Goal: Information Seeking & Learning: Learn about a topic

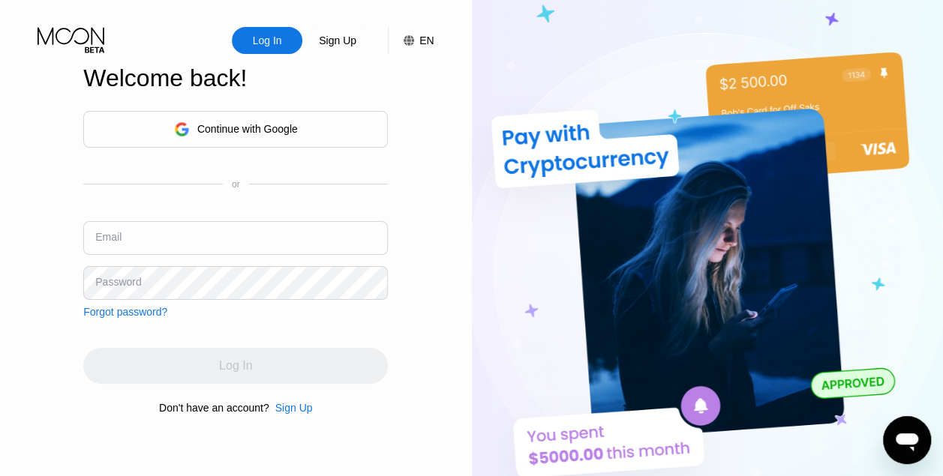
type input "daifallah351@gmail.com"
click at [224, 379] on div "Log In" at bounding box center [235, 366] width 304 height 36
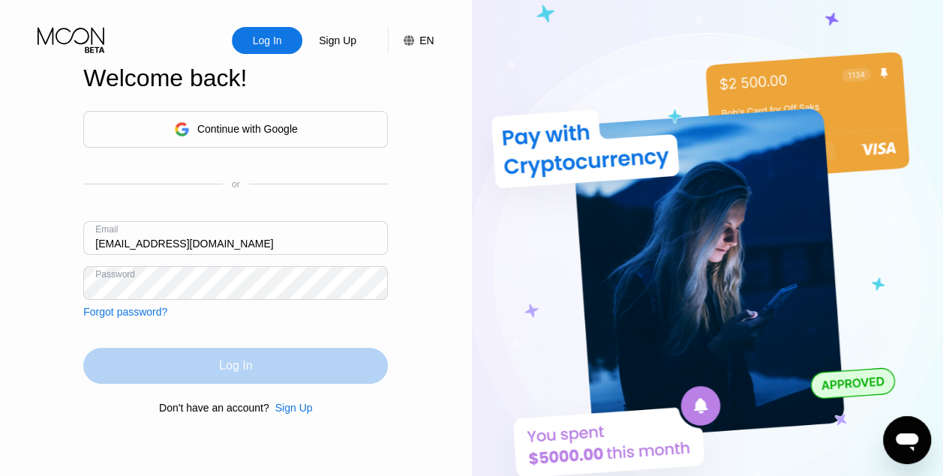
click at [213, 368] on div "Log In" at bounding box center [235, 366] width 304 height 36
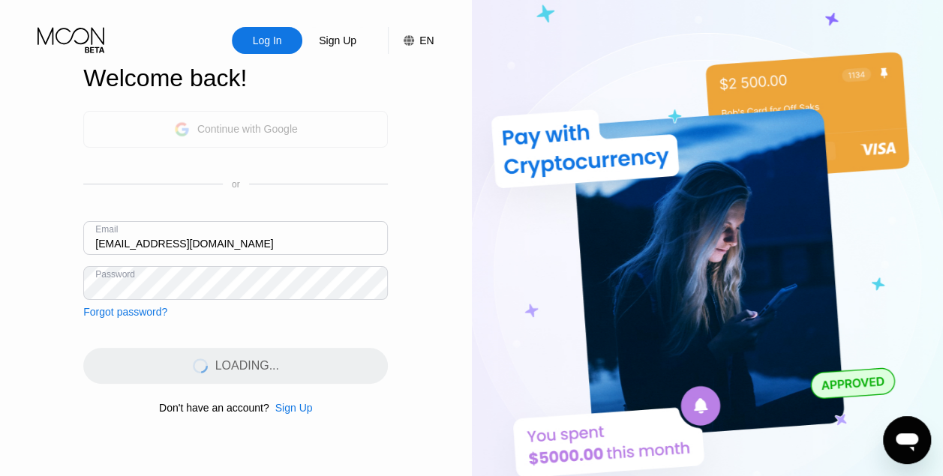
click at [232, 129] on div "Continue with Google" at bounding box center [247, 129] width 100 height 12
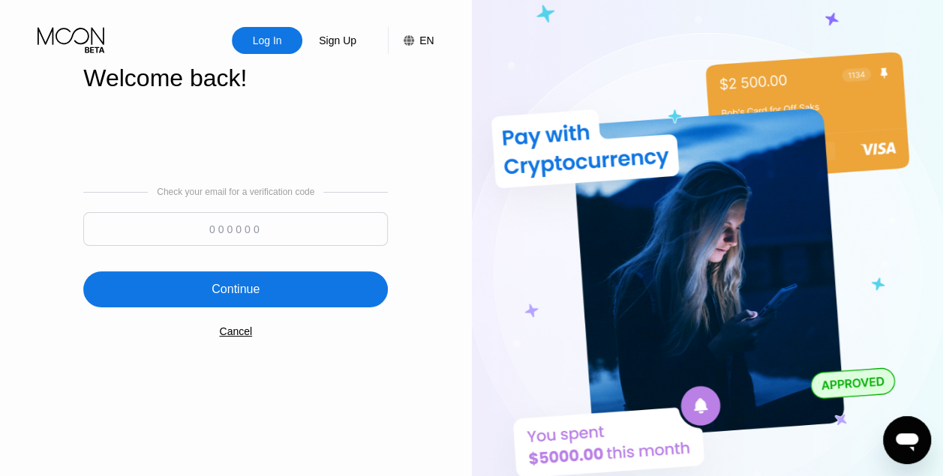
click at [247, 223] on input at bounding box center [235, 229] width 304 height 34
click at [256, 219] on input at bounding box center [235, 229] width 304 height 34
paste input "145797"
type input "145797"
click at [252, 297] on div "Continue" at bounding box center [235, 289] width 48 height 15
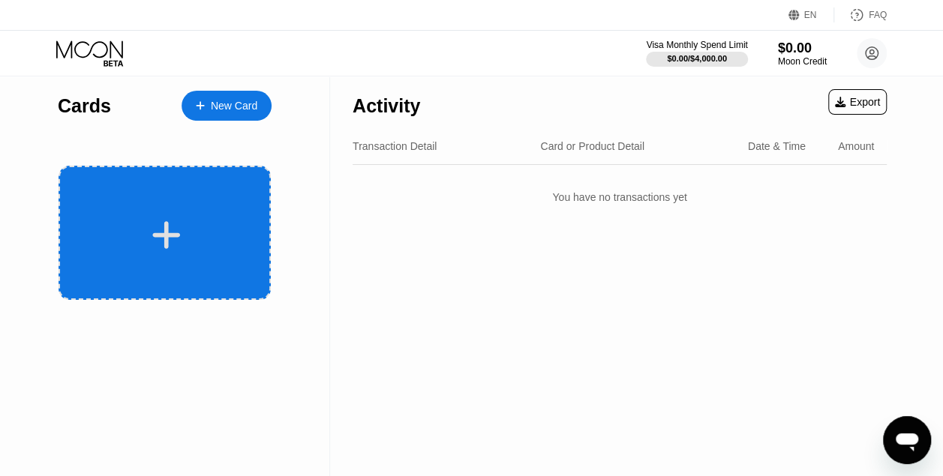
click at [172, 199] on div at bounding box center [164, 233] width 212 height 134
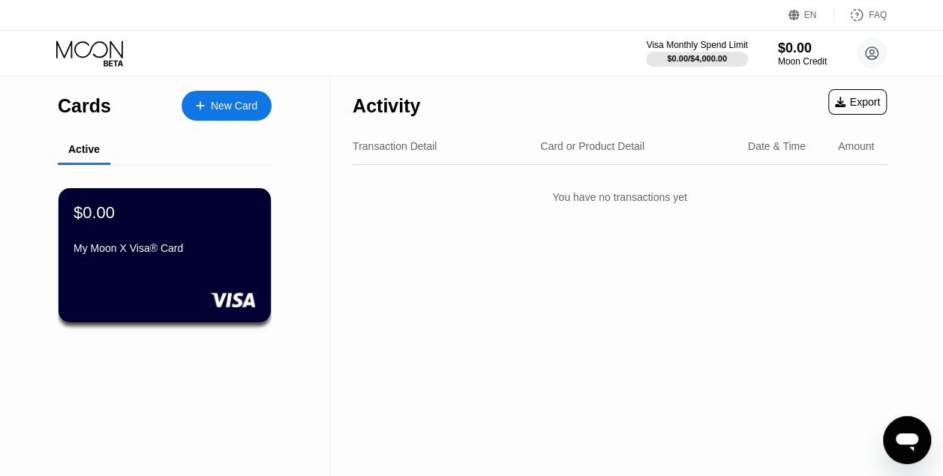
click at [614, 144] on div "Card or Product Detail" at bounding box center [592, 146] width 104 height 12
click at [791, 140] on div "Date & Time" at bounding box center [777, 146] width 58 height 12
click at [856, 145] on div "Amount" at bounding box center [856, 146] width 36 height 12
click at [847, 152] on div "Amount" at bounding box center [856, 146] width 36 height 12
click at [382, 141] on div "Transaction Detail" at bounding box center [394, 146] width 84 height 12
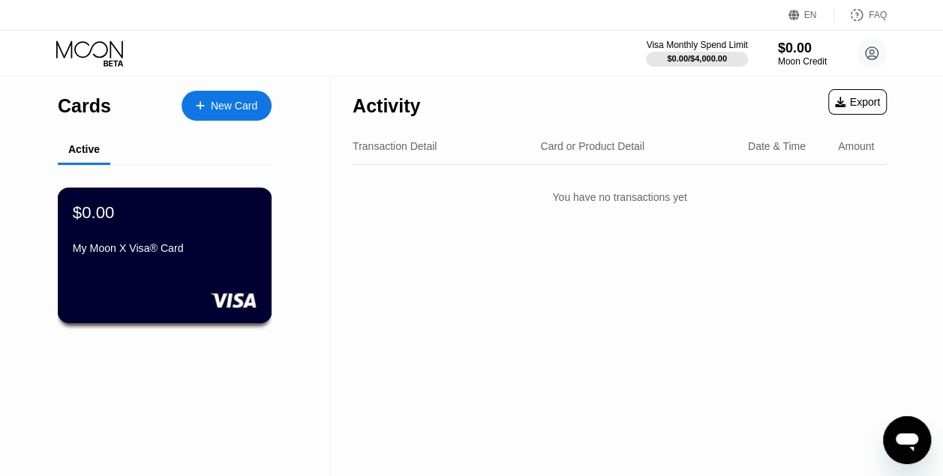
click at [162, 233] on div "$0.00 My Moon X Visa® Card" at bounding box center [165, 231] width 184 height 58
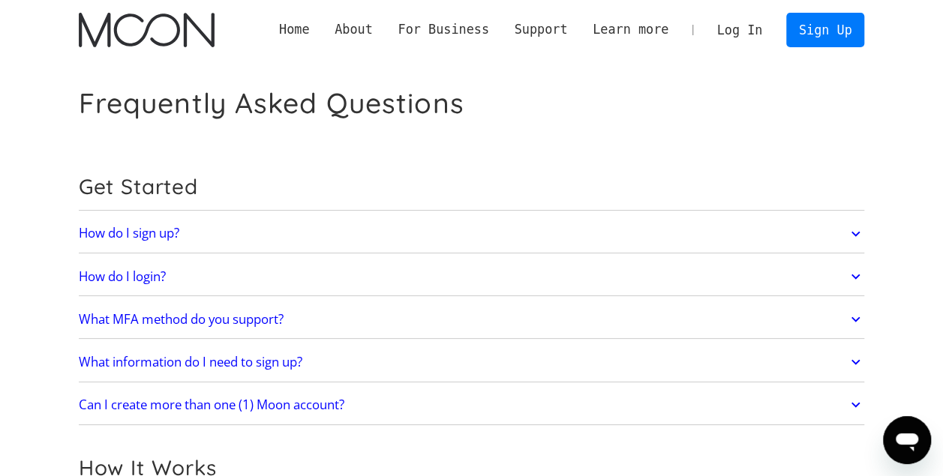
click at [316, 100] on h1 "Frequently Asked Questions" at bounding box center [271, 103] width 385 height 34
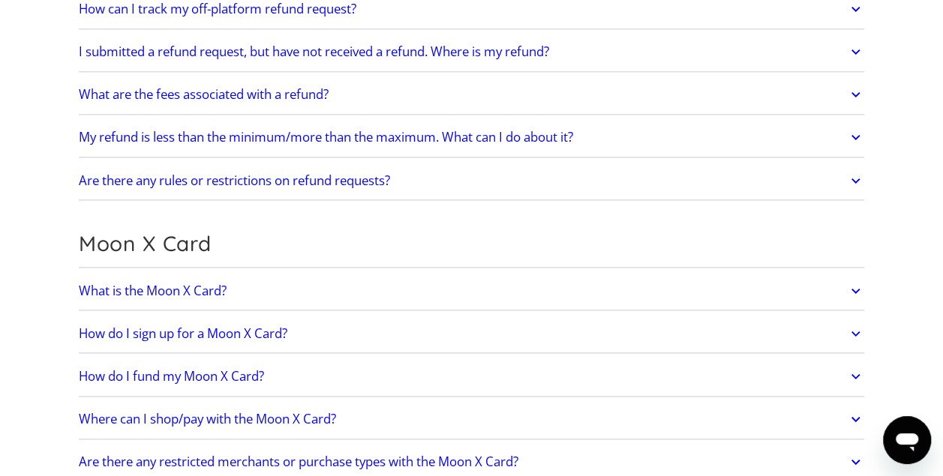
click at [305, 288] on link "What is the Moon X Card?" at bounding box center [472, 290] width 786 height 31
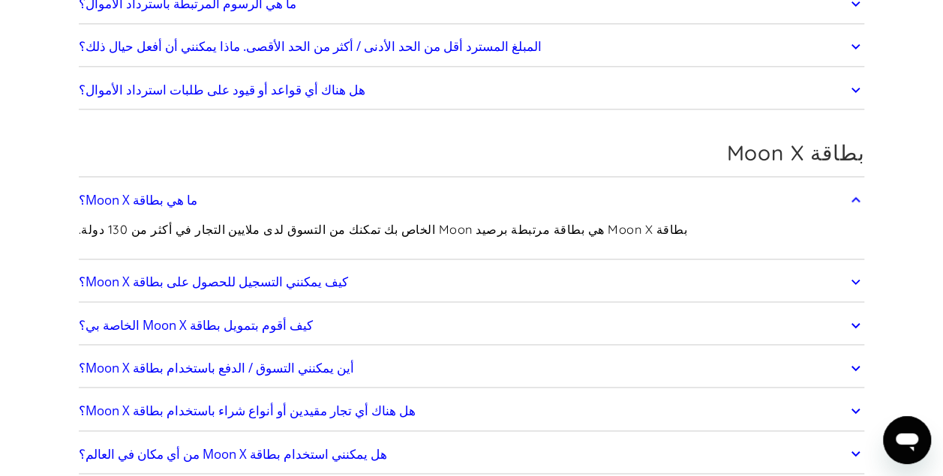
scroll to position [1026, 0]
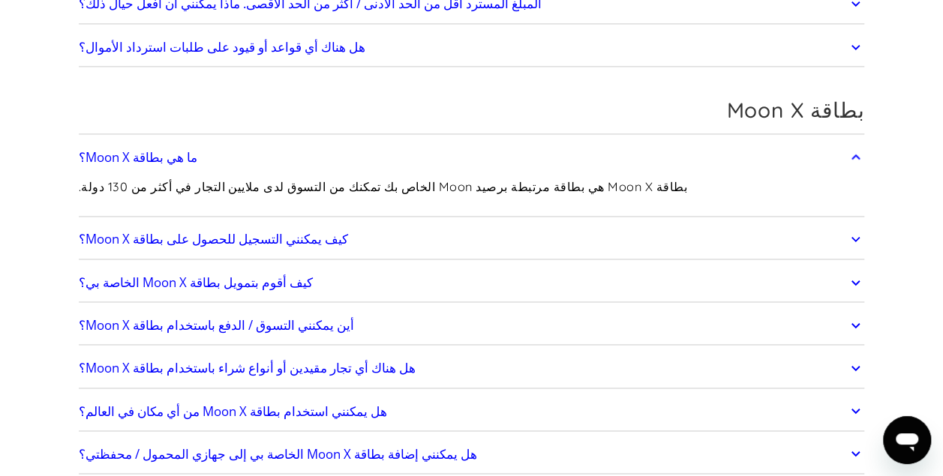
click at [312, 236] on link "كيف يمكنني التسجيل للحصول على بطاقة Moon X؟" at bounding box center [472, 238] width 786 height 31
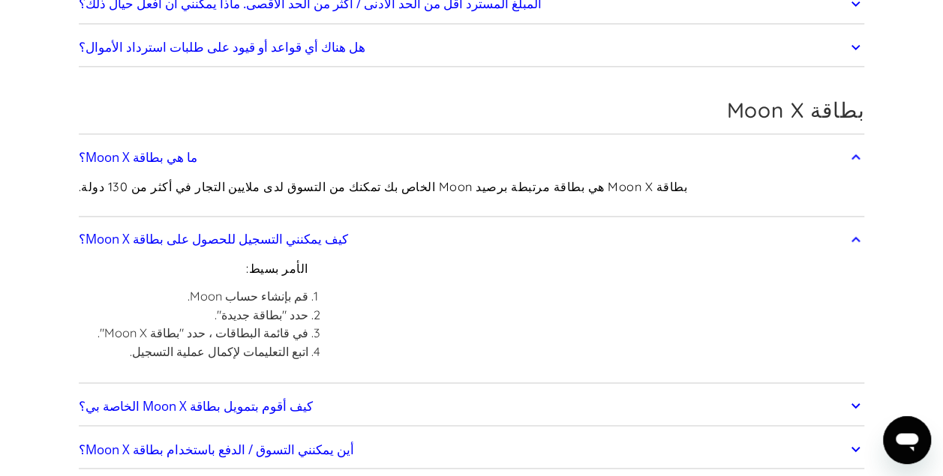
click at [250, 287] on li "قم بإنشاء حساب Moon." at bounding box center [202, 296] width 211 height 19
click at [243, 306] on li "حدد "بطاقة جديدة"." at bounding box center [202, 315] width 211 height 19
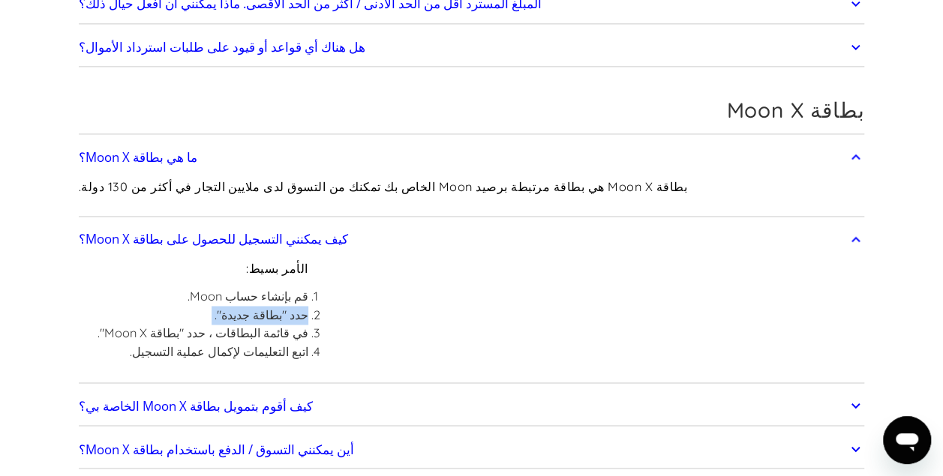
click at [243, 306] on li "حدد "بطاقة جديدة"." at bounding box center [202, 315] width 211 height 19
drag, startPoint x: 243, startPoint y: 306, endPoint x: 243, endPoint y: 324, distance: 18.0
click at [243, 324] on li "في قائمة البطاقات ، حدد "بطاقة Moon X"." at bounding box center [202, 333] width 211 height 19
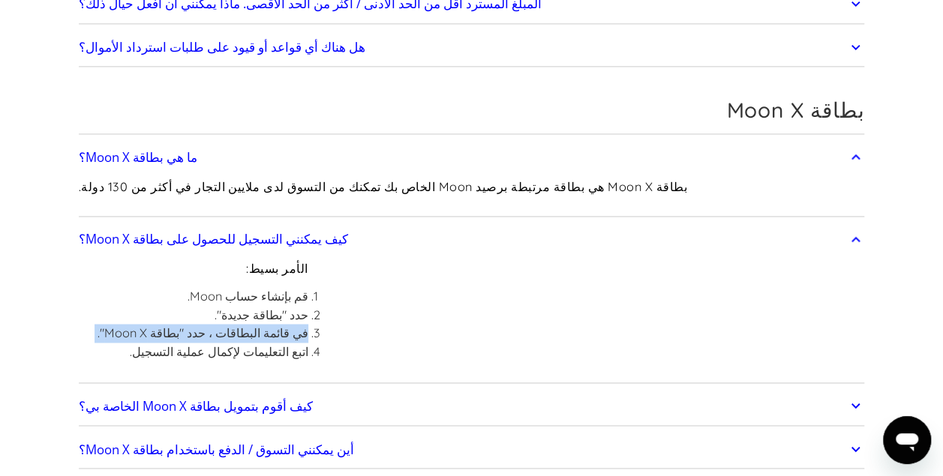
click at [243, 324] on li "في قائمة البطاقات ، حدد "بطاقة Moon X"." at bounding box center [202, 333] width 211 height 19
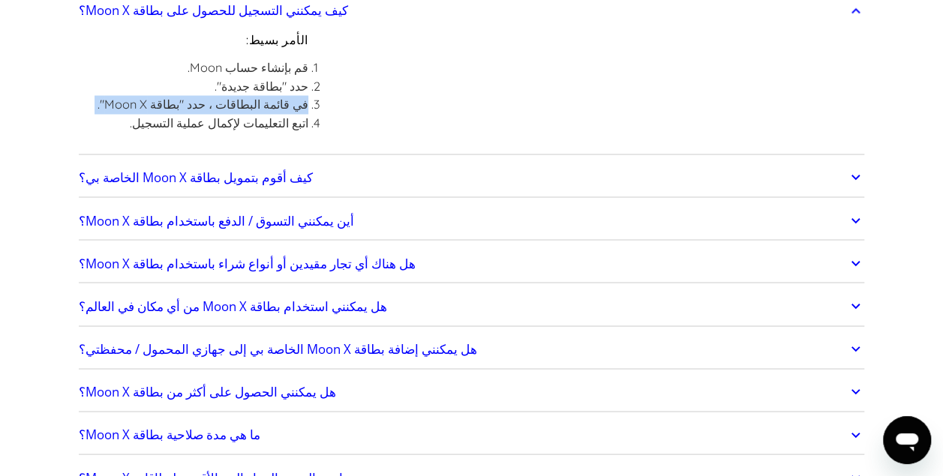
scroll to position [1259, 0]
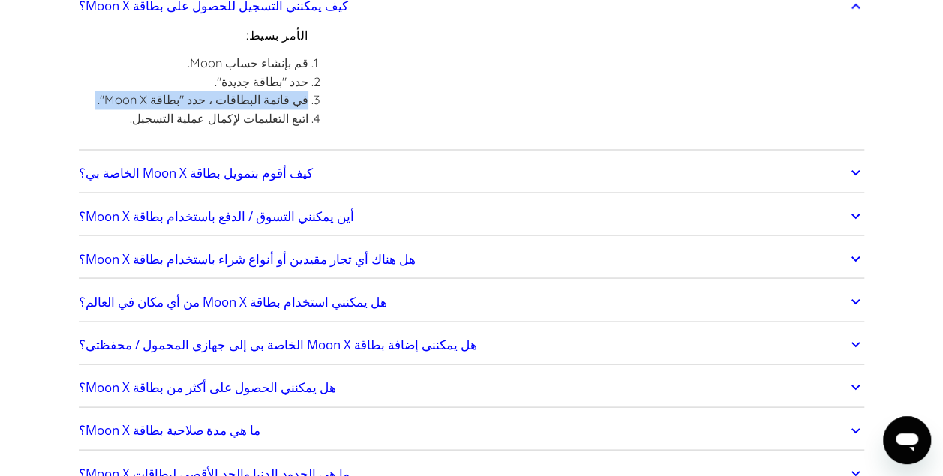
click at [253, 219] on link "أين يمكنني التسوق / الدفع باستخدام بطاقة Moon X؟" at bounding box center [472, 215] width 786 height 31
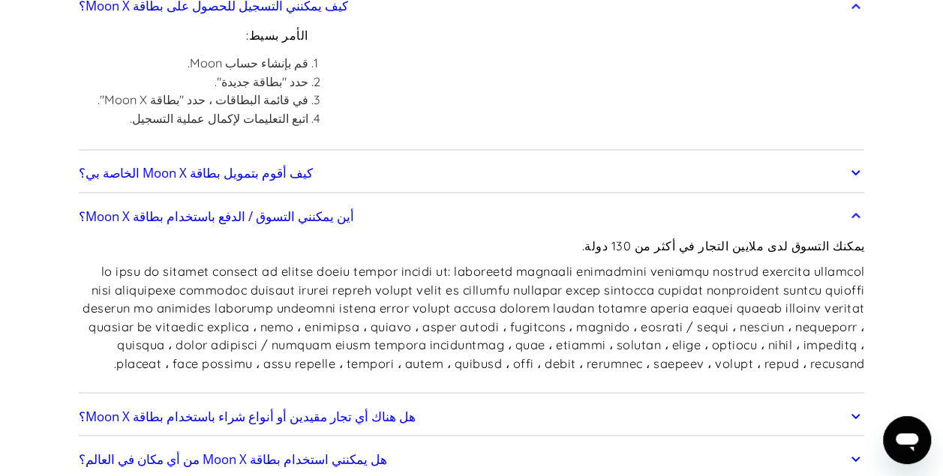
click at [457, 249] on div "يمكنك التسوق لدى ملايين التجار في أكثر من 130 دولة." at bounding box center [472, 310] width 786 height 157
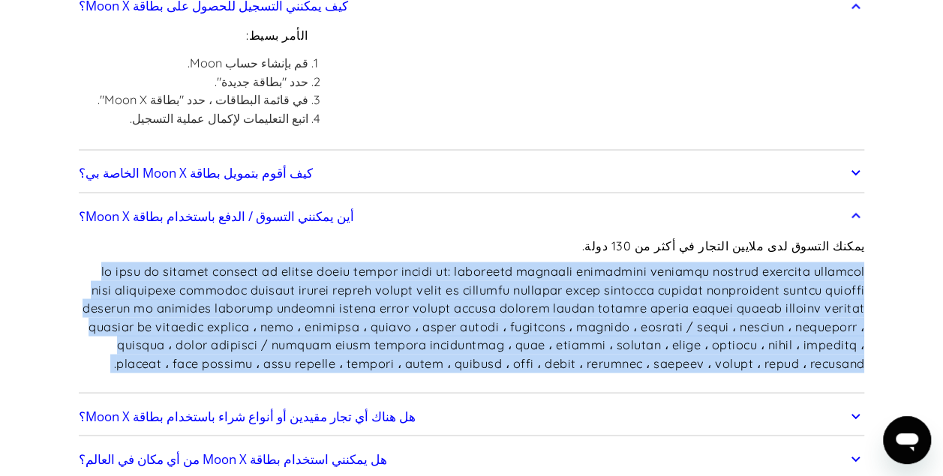
click at [457, 249] on div "يمكنك التسوق لدى ملايين التجار في أكثر من 130 دولة." at bounding box center [472, 310] width 786 height 157
drag, startPoint x: 457, startPoint y: 249, endPoint x: 552, endPoint y: 274, distance: 98.4
click at [552, 274] on p at bounding box center [472, 317] width 786 height 110
click at [630, 265] on p at bounding box center [472, 317] width 786 height 110
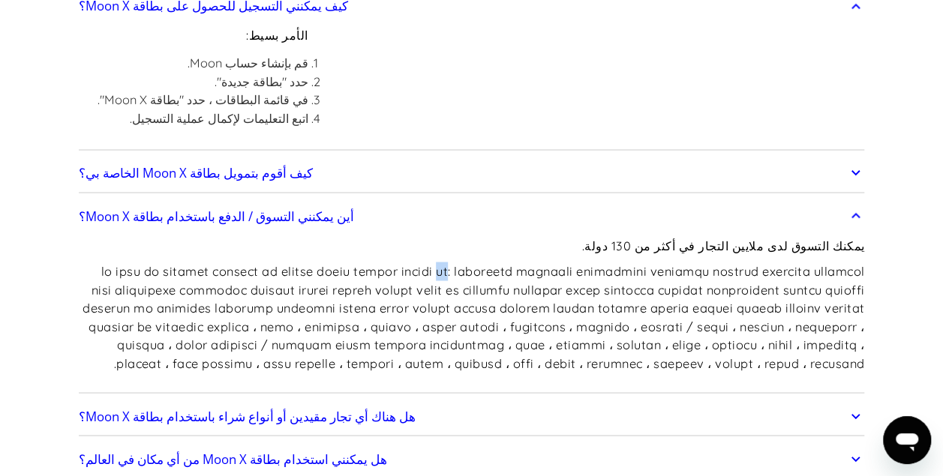
click at [630, 265] on p at bounding box center [472, 317] width 786 height 110
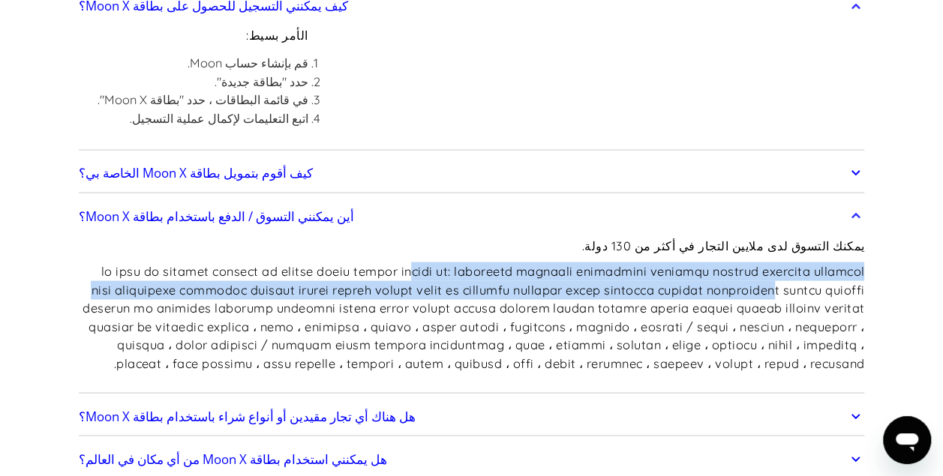
drag, startPoint x: 630, startPoint y: 265, endPoint x: 655, endPoint y: 274, distance: 26.1
click at [655, 274] on p at bounding box center [472, 317] width 786 height 110
drag, startPoint x: 655, startPoint y: 274, endPoint x: 628, endPoint y: 270, distance: 27.3
click at [628, 270] on p at bounding box center [472, 317] width 786 height 110
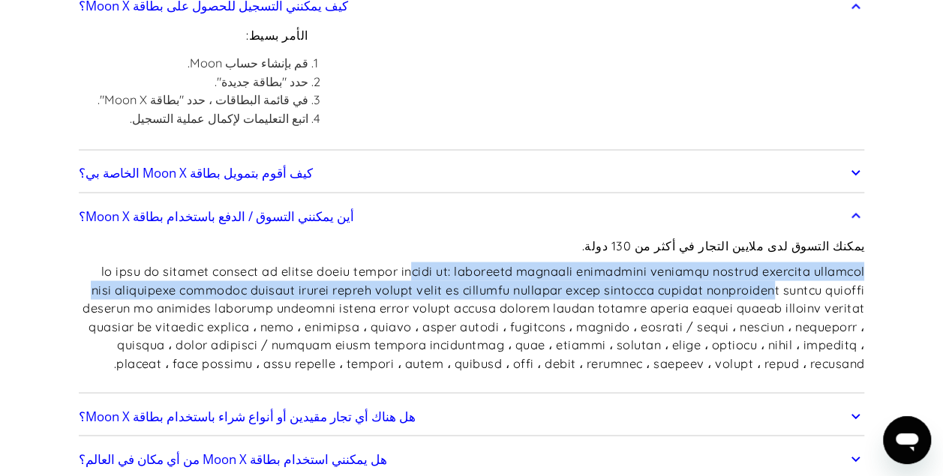
click at [583, 263] on p at bounding box center [472, 317] width 786 height 110
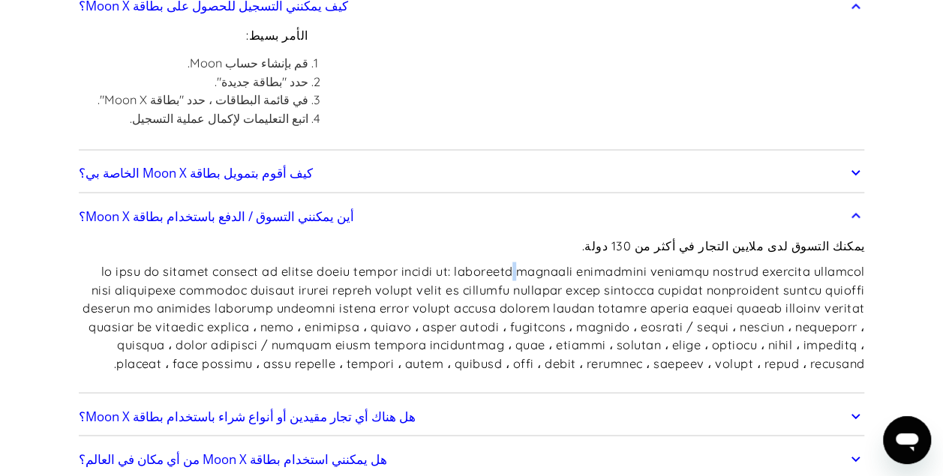
click at [583, 263] on p at bounding box center [472, 317] width 786 height 110
click at [540, 264] on p at bounding box center [472, 317] width 786 height 110
drag, startPoint x: 540, startPoint y: 264, endPoint x: 478, endPoint y: 263, distance: 62.2
click at [478, 263] on p at bounding box center [472, 317] width 786 height 110
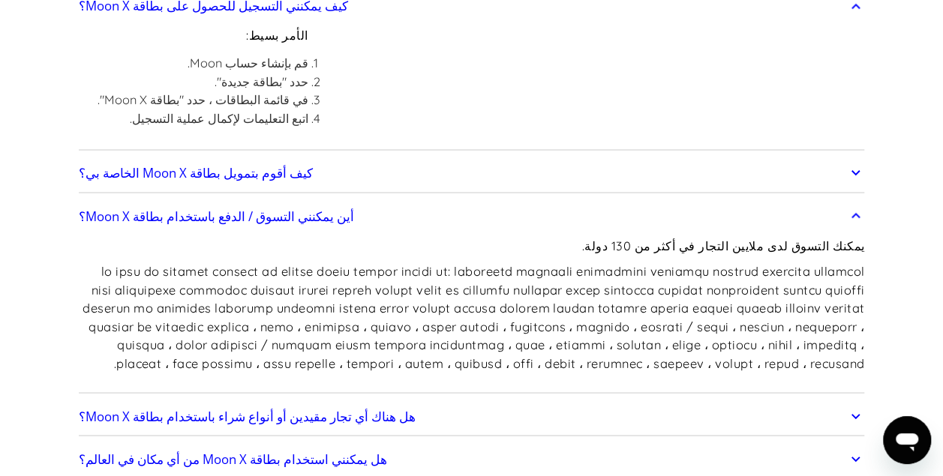
click at [478, 263] on p at bounding box center [472, 317] width 786 height 110
drag, startPoint x: 478, startPoint y: 263, endPoint x: 391, endPoint y: 266, distance: 86.3
click at [391, 266] on p at bounding box center [472, 317] width 786 height 110
drag, startPoint x: 391, startPoint y: 266, endPoint x: 325, endPoint y: 269, distance: 66.1
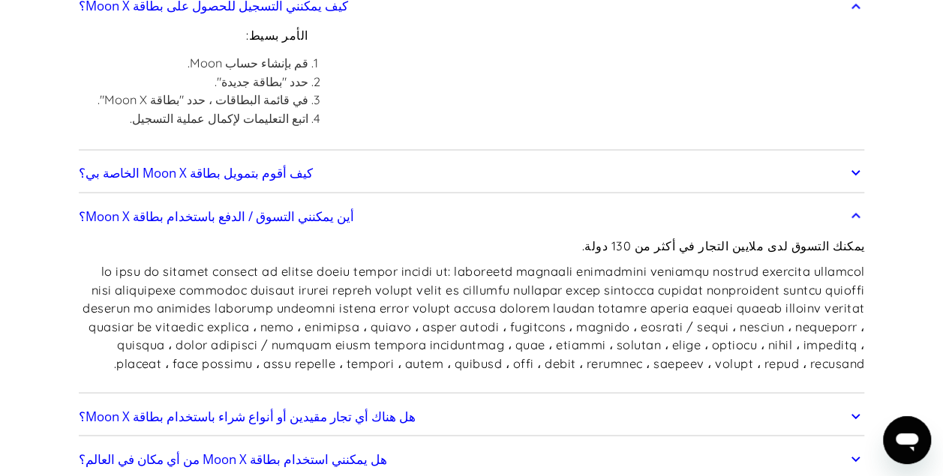
click at [325, 269] on p at bounding box center [472, 317] width 786 height 110
drag, startPoint x: 325, startPoint y: 269, endPoint x: 253, endPoint y: 271, distance: 72.0
click at [253, 271] on p at bounding box center [472, 317] width 786 height 110
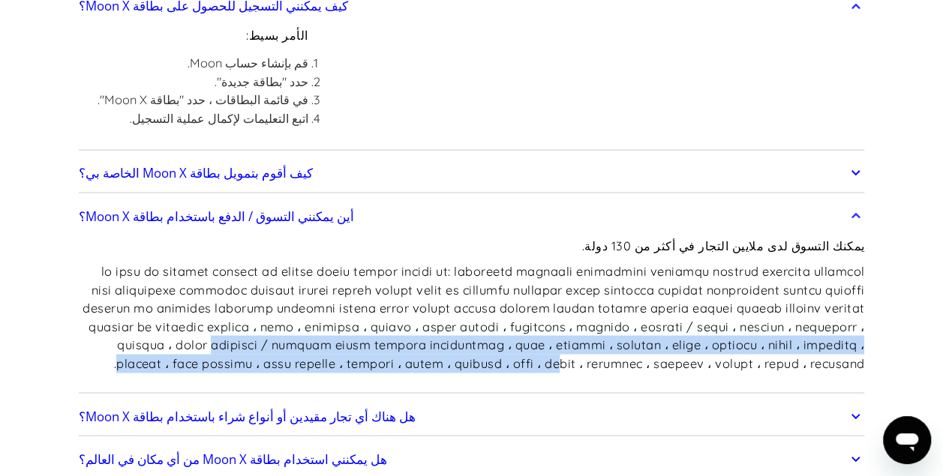
drag, startPoint x: 253, startPoint y: 271, endPoint x: 237, endPoint y: 311, distance: 43.0
click at [237, 311] on p at bounding box center [472, 317] width 786 height 110
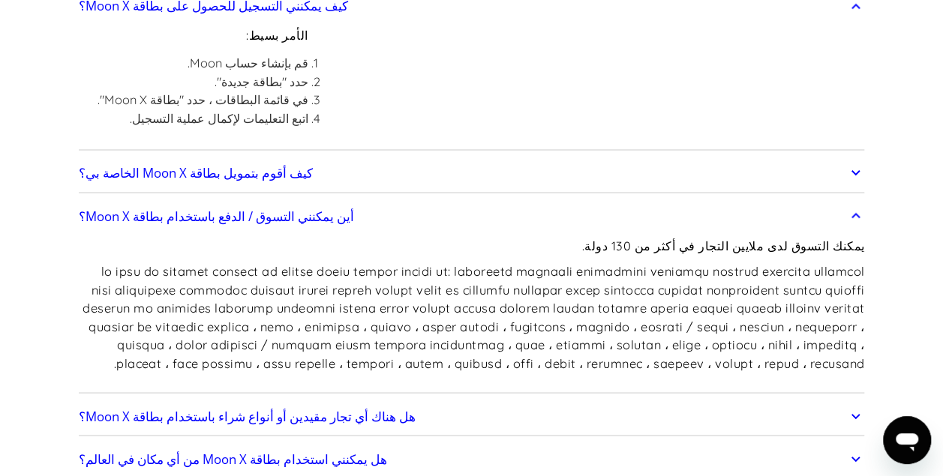
drag, startPoint x: 237, startPoint y: 311, endPoint x: 280, endPoint y: 291, distance: 48.0
click at [280, 291] on p at bounding box center [472, 317] width 786 height 110
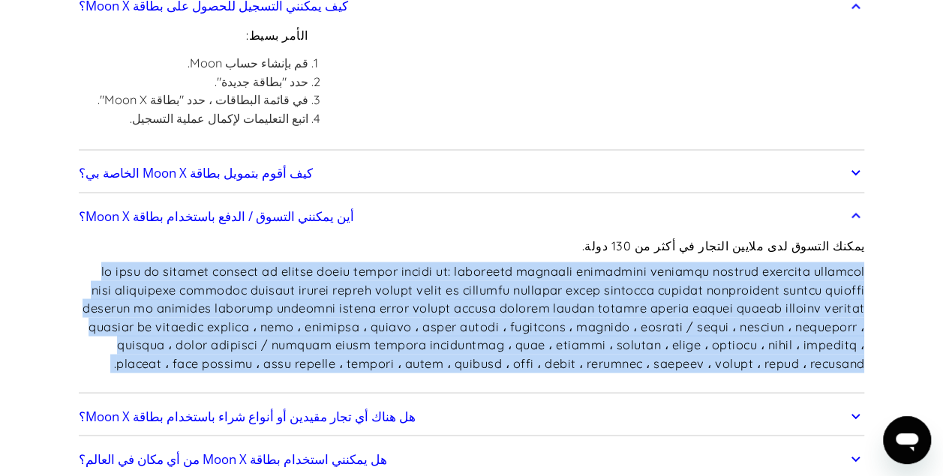
click at [280, 291] on p at bounding box center [472, 317] width 786 height 110
drag, startPoint x: 280, startPoint y: 291, endPoint x: 382, endPoint y: 274, distance: 103.3
click at [382, 274] on p at bounding box center [472, 317] width 786 height 110
click at [459, 266] on p at bounding box center [472, 317] width 786 height 110
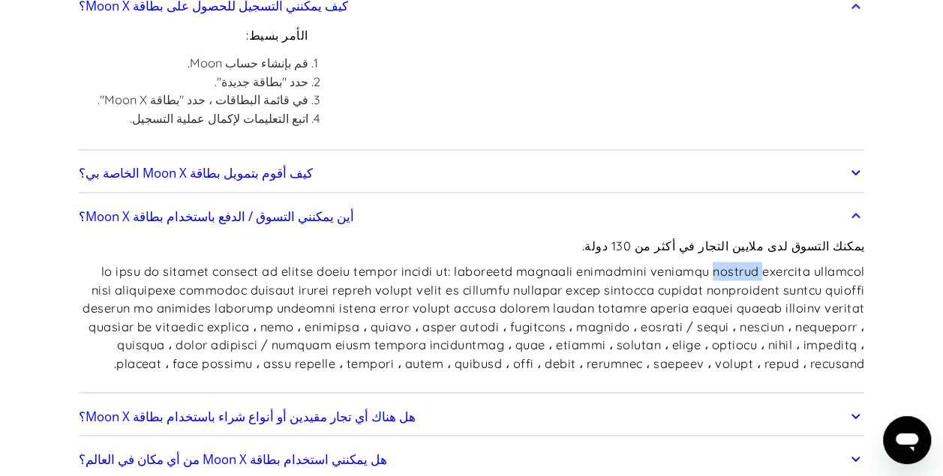
click at [459, 266] on p at bounding box center [472, 317] width 786 height 110
drag, startPoint x: 459, startPoint y: 266, endPoint x: 526, endPoint y: 265, distance: 67.5
click at [526, 265] on p at bounding box center [472, 317] width 786 height 110
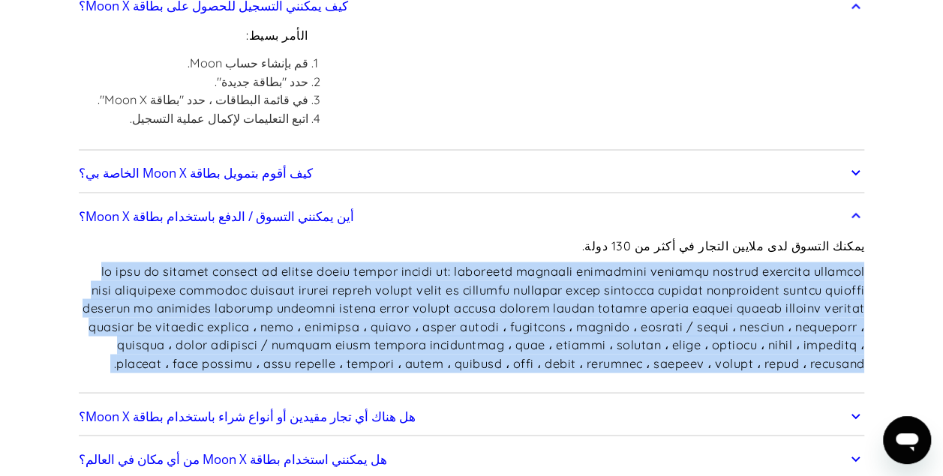
click at [526, 265] on p at bounding box center [472, 317] width 786 height 110
drag, startPoint x: 526, startPoint y: 265, endPoint x: 550, endPoint y: 268, distance: 23.4
click at [550, 268] on p at bounding box center [472, 317] width 786 height 110
click at [558, 266] on p at bounding box center [472, 317] width 786 height 110
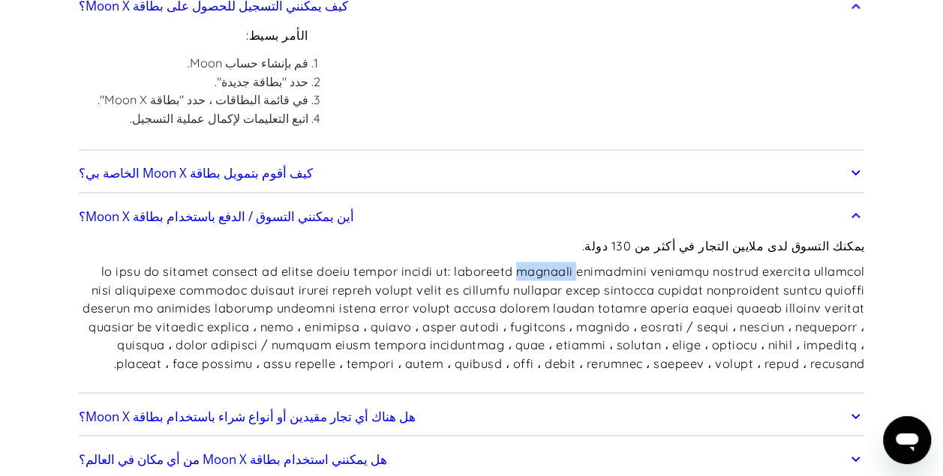
click at [558, 266] on p at bounding box center [472, 317] width 786 height 110
drag, startPoint x: 558, startPoint y: 266, endPoint x: 530, endPoint y: 270, distance: 28.0
click at [530, 270] on p at bounding box center [472, 317] width 786 height 110
drag, startPoint x: 530, startPoint y: 270, endPoint x: 497, endPoint y: 273, distance: 33.1
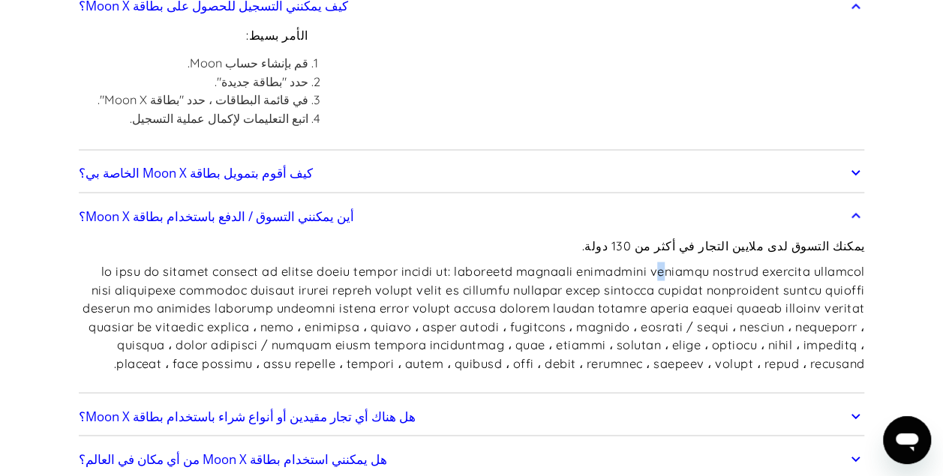
click at [497, 273] on p at bounding box center [472, 317] width 786 height 110
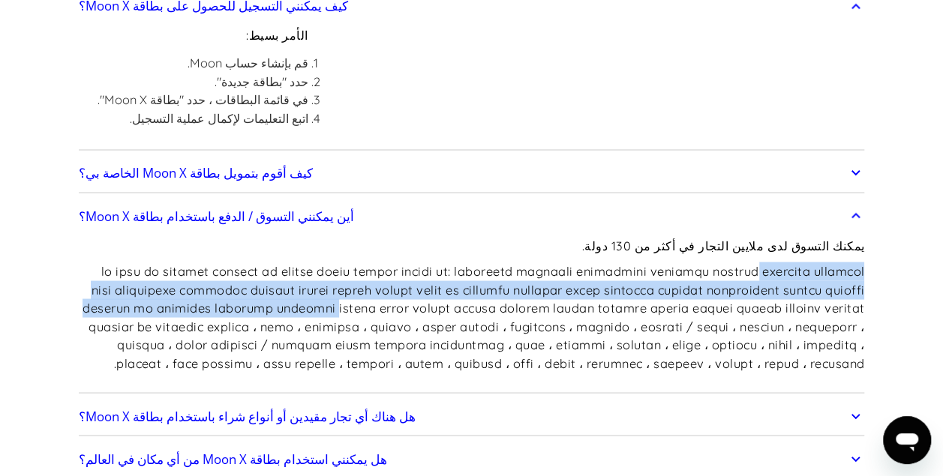
drag, startPoint x: 497, startPoint y: 273, endPoint x: 434, endPoint y: 274, distance: 63.0
click at [434, 274] on p at bounding box center [472, 317] width 786 height 110
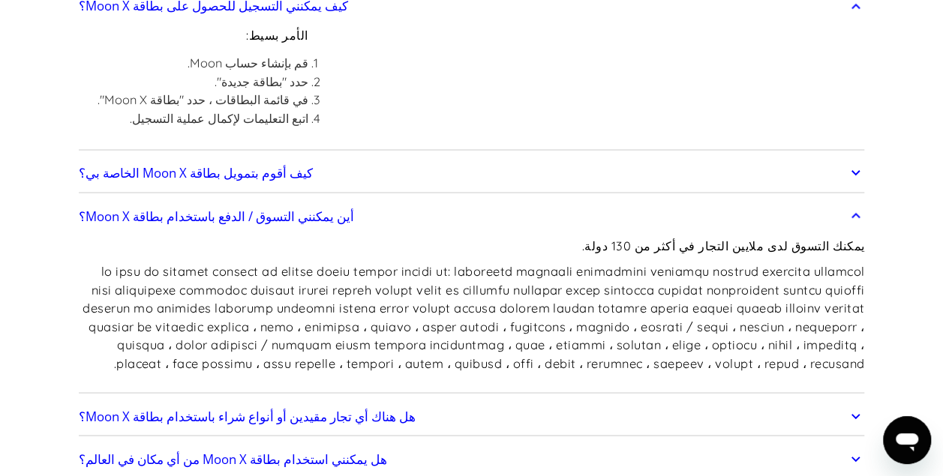
drag, startPoint x: 434, startPoint y: 274, endPoint x: 425, endPoint y: 290, distance: 18.8
click at [425, 290] on p at bounding box center [472, 317] width 786 height 110
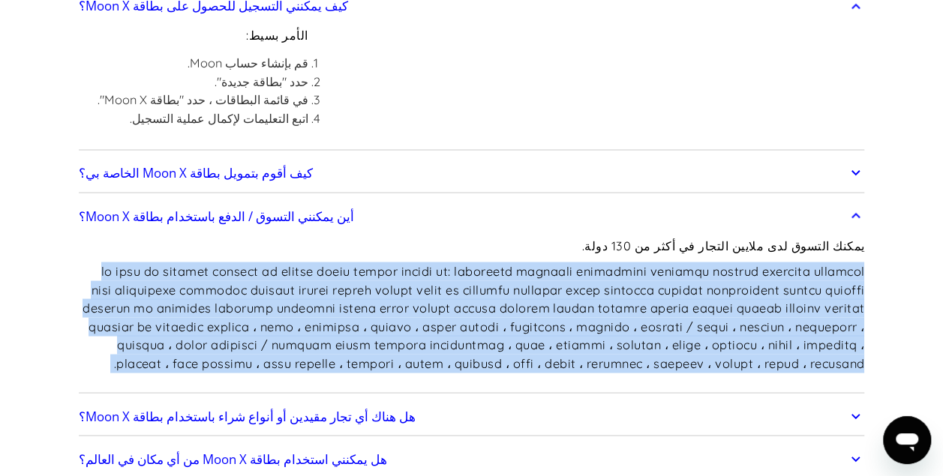
click at [425, 290] on p at bounding box center [472, 317] width 786 height 110
drag, startPoint x: 425, startPoint y: 290, endPoint x: 422, endPoint y: 306, distance: 16.0
click at [422, 306] on p at bounding box center [472, 317] width 786 height 110
click at [348, 304] on p at bounding box center [472, 317] width 786 height 110
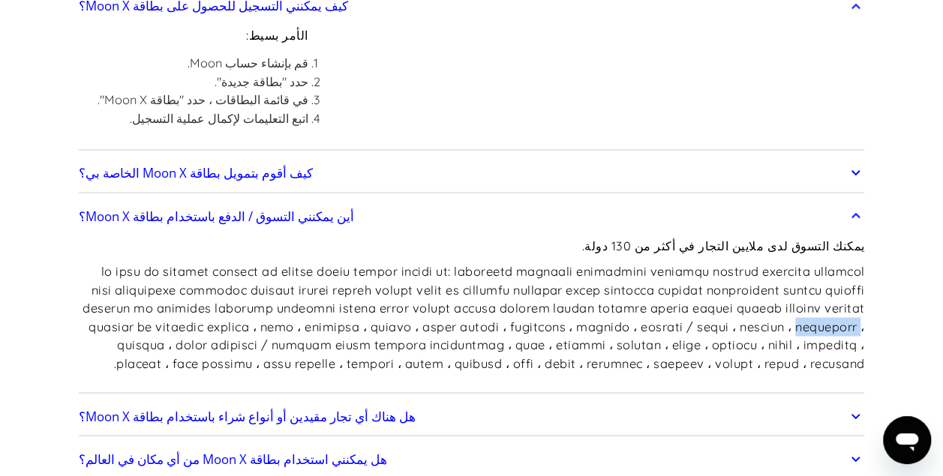
click at [348, 304] on p at bounding box center [472, 317] width 786 height 110
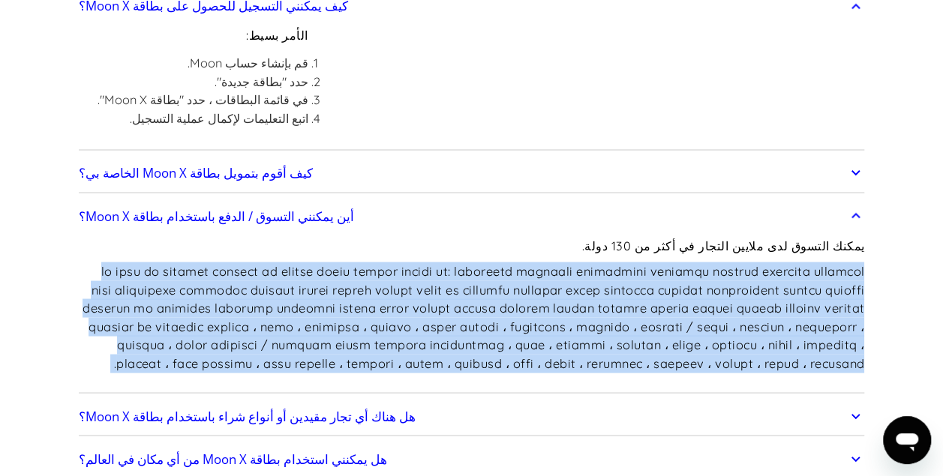
click at [348, 304] on p at bounding box center [472, 317] width 786 height 110
drag, startPoint x: 348, startPoint y: 304, endPoint x: 306, endPoint y: 309, distance: 42.3
click at [306, 309] on p at bounding box center [472, 317] width 786 height 110
click at [398, 324] on p at bounding box center [472, 317] width 786 height 110
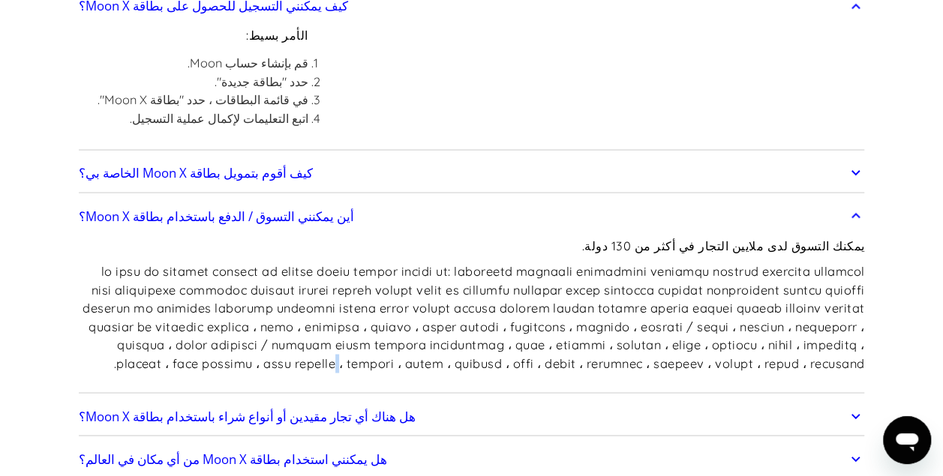
click at [398, 324] on p at bounding box center [472, 317] width 786 height 110
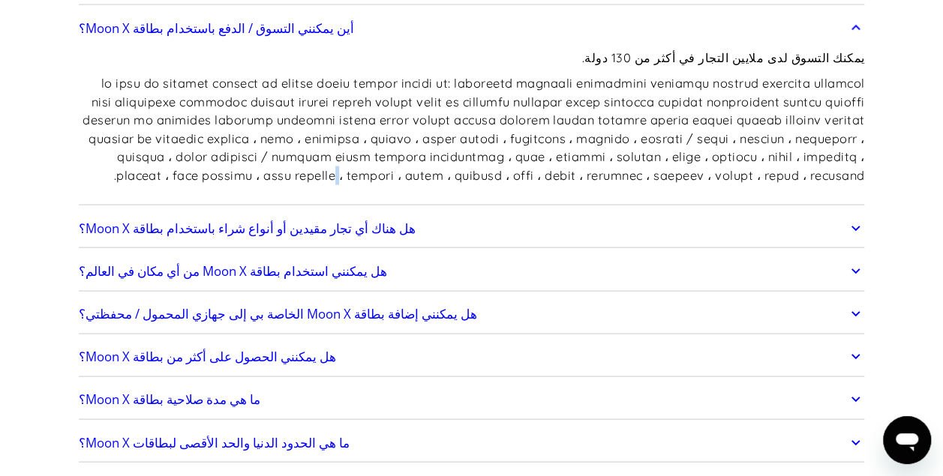
scroll to position [1441, 0]
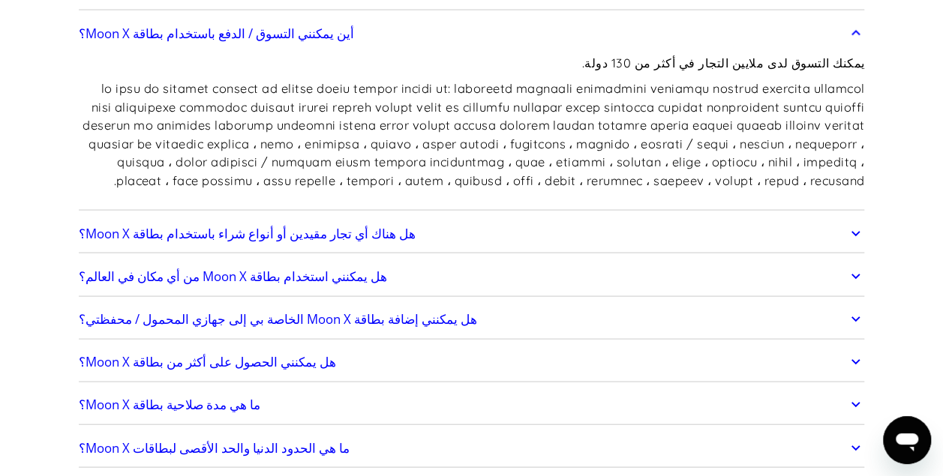
click at [552, 226] on div "هل هناك أي تجار مقيدين أو أنواع شراء باستخدام بطاقة Moon X؟ يحظر بعض عمليات الش…" at bounding box center [472, 233] width 786 height 39
click at [555, 218] on link "هل هناك أي تجار مقيدين أو أنواع شراء باستخدام بطاقة Moon X؟" at bounding box center [472, 233] width 786 height 31
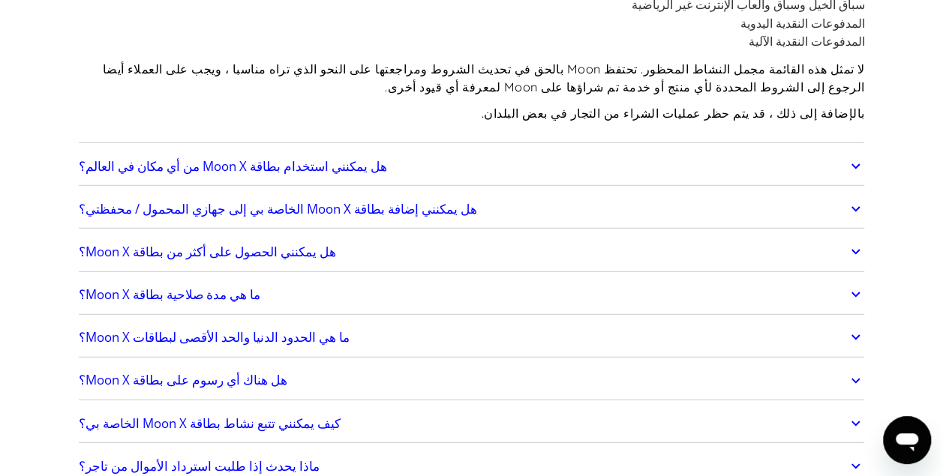
scroll to position [2011, 0]
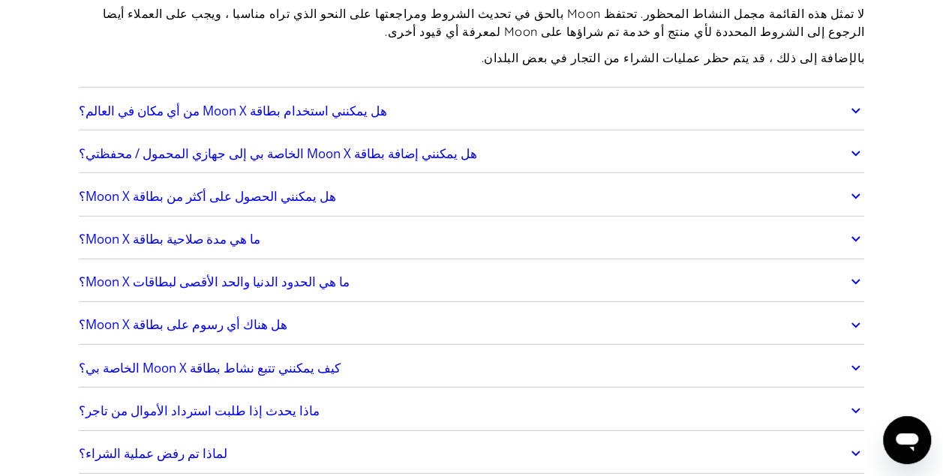
click at [354, 181] on link "هل يمكنني الحصول على أكثر من بطاقة Moon X؟" at bounding box center [472, 196] width 786 height 31
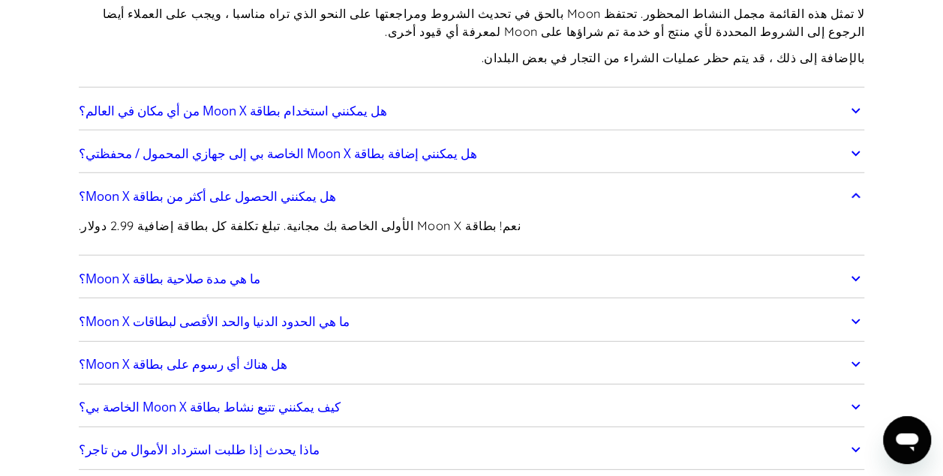
click at [364, 217] on p "نعم! بطاقة Moon X الأولى الخاصة بك مجانية. تبلغ تكلفة كل بطاقة إضافية 2.99 دولا…" at bounding box center [300, 226] width 442 height 19
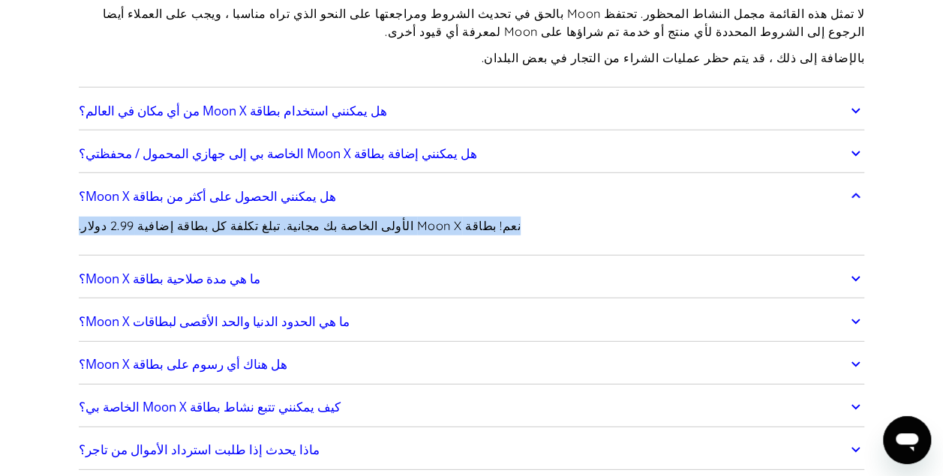
click at [364, 217] on p "نعم! بطاقة Moon X الأولى الخاصة بك مجانية. تبلغ تكلفة كل بطاقة إضافية 2.99 دولا…" at bounding box center [300, 226] width 442 height 19
drag, startPoint x: 364, startPoint y: 194, endPoint x: 357, endPoint y: 202, distance: 11.1
click at [357, 217] on p "نعم! بطاقة Moon X الأولى الخاصة بك مجانية. تبلغ تكلفة كل بطاقة إضافية 2.99 دولا…" at bounding box center [300, 226] width 442 height 19
click at [316, 263] on link "ما هي مدة صلاحية بطاقة Moon X؟" at bounding box center [472, 278] width 786 height 31
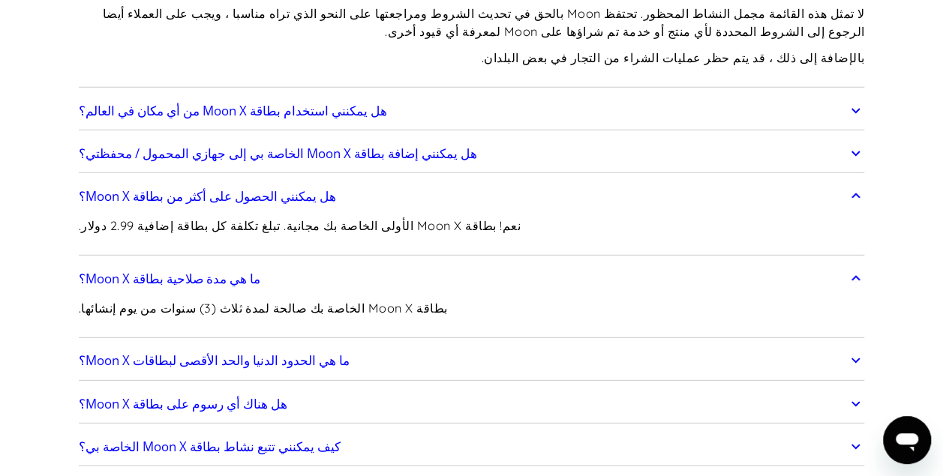
click at [273, 299] on p "بطاقة Moon X الخاصة بك صالحة لمدة ثلاث (3) سنوات من يوم إنشائها." at bounding box center [263, 308] width 369 height 19
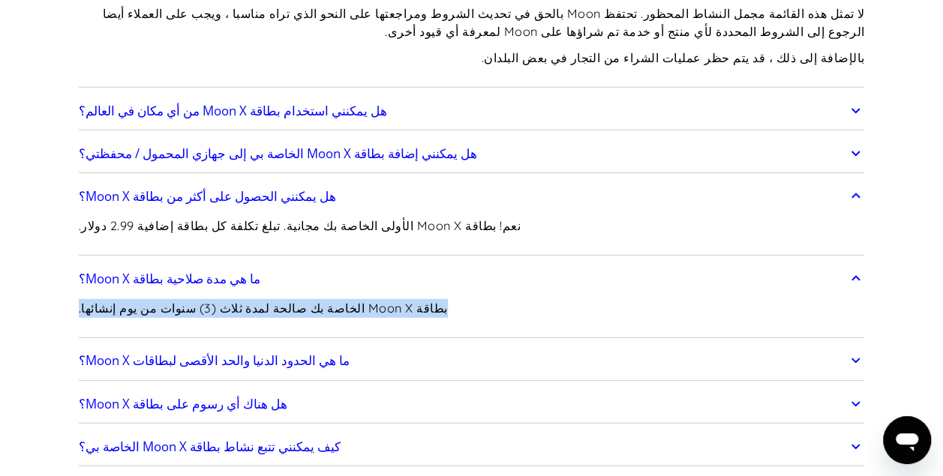
click at [273, 299] on p "بطاقة Moon X الخاصة بك صالحة لمدة ثلاث (3) سنوات من يوم إنشائها." at bounding box center [263, 308] width 369 height 19
drag, startPoint x: 273, startPoint y: 280, endPoint x: 253, endPoint y: 289, distance: 21.5
click at [253, 299] on p "بطاقة Moon X الخاصة بك صالحة لمدة ثلاث (3) سنوات من يوم إنشائها." at bounding box center [263, 308] width 369 height 19
click at [246, 299] on p "بطاقة Moon X الخاصة بك صالحة لمدة ثلاث (3) سنوات من يوم إنشائها." at bounding box center [263, 308] width 369 height 19
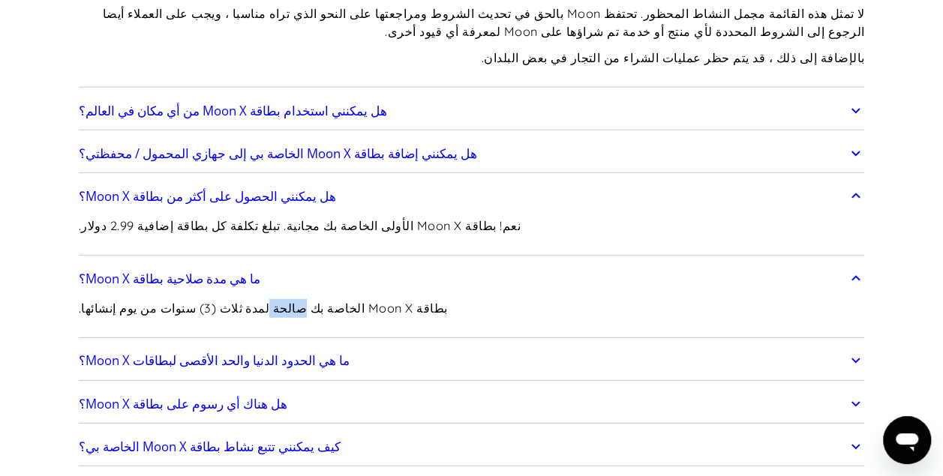
click at [246, 299] on p "بطاقة Moon X الخاصة بك صالحة لمدة ثلاث (3) سنوات من يوم إنشائها." at bounding box center [263, 308] width 369 height 19
drag, startPoint x: 246, startPoint y: 279, endPoint x: 214, endPoint y: 286, distance: 32.4
click at [214, 299] on p "بطاقة Moon X الخاصة بك صالحة لمدة ثلاث (3) سنوات من يوم إنشائها." at bounding box center [263, 308] width 369 height 19
drag, startPoint x: 214, startPoint y: 286, endPoint x: 199, endPoint y: 286, distance: 15.8
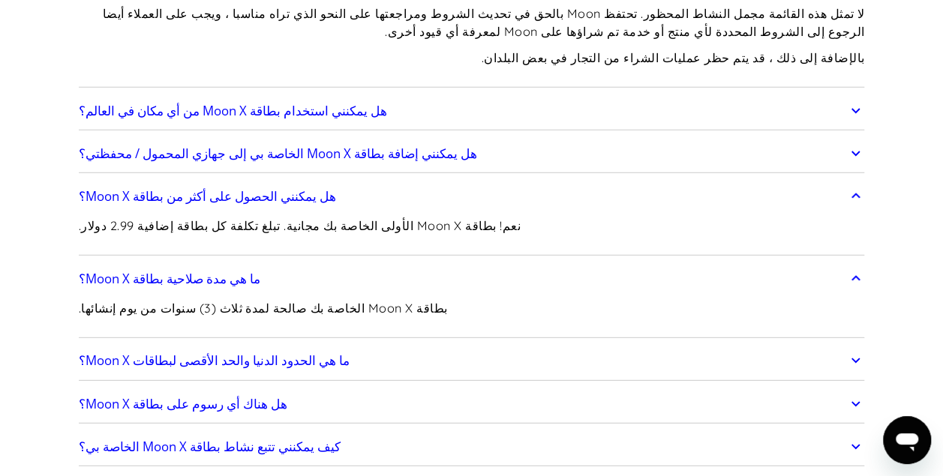
click at [199, 299] on p "بطاقة Moon X الخاصة بك صالحة لمدة ثلاث (3) سنوات من يوم إنشائها." at bounding box center [263, 308] width 369 height 19
drag, startPoint x: 199, startPoint y: 286, endPoint x: 160, endPoint y: 287, distance: 39.0
click at [160, 299] on p "بطاقة Moon X الخاصة بك صالحة لمدة ثلاث (3) سنوات من يوم إنشائها." at bounding box center [263, 308] width 369 height 19
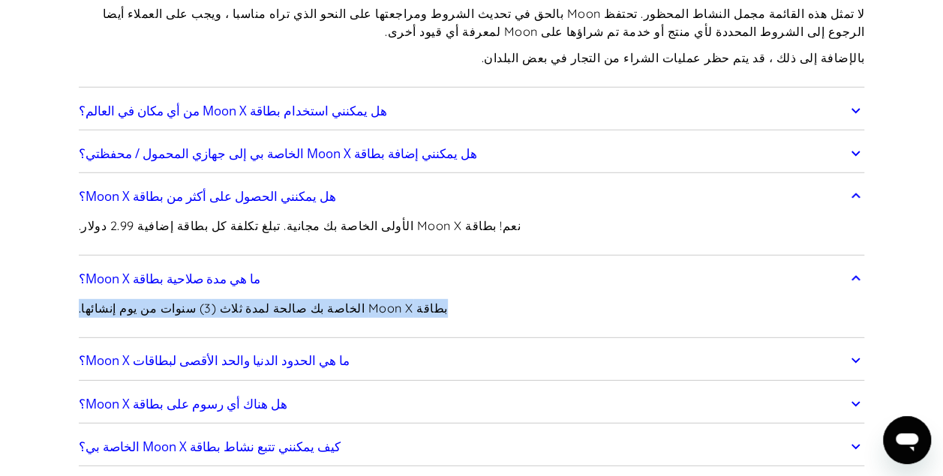
click at [160, 299] on p "بطاقة Moon X الخاصة بك صالحة لمدة ثلاث (3) سنوات من يوم إنشائها." at bounding box center [263, 308] width 369 height 19
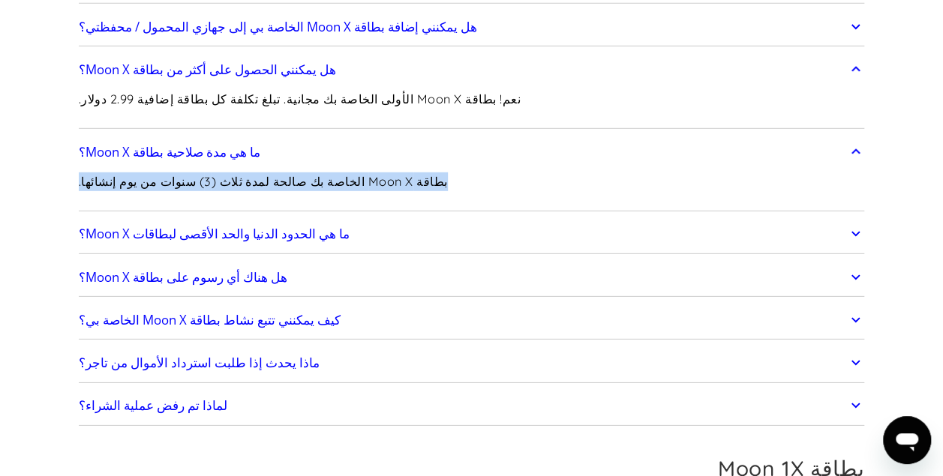
click at [463, 218] on link "ما هي الحدود الدنيا والحد الأقصى لبطاقات Moon X؟" at bounding box center [472, 233] width 786 height 31
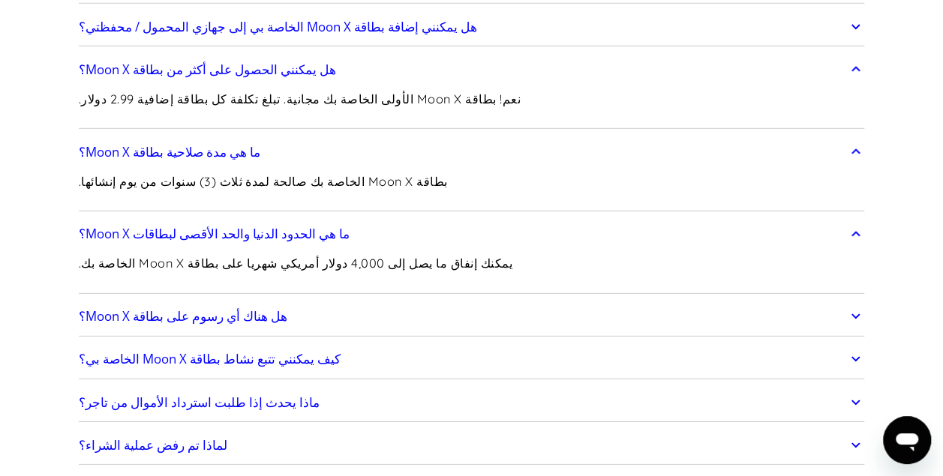
click at [409, 254] on p "يمكنك إنفاق ما يصل إلى 4,000 دولار أمريكي شهريا على بطاقة Moon X الخاصة بك." at bounding box center [295, 263] width 433 height 19
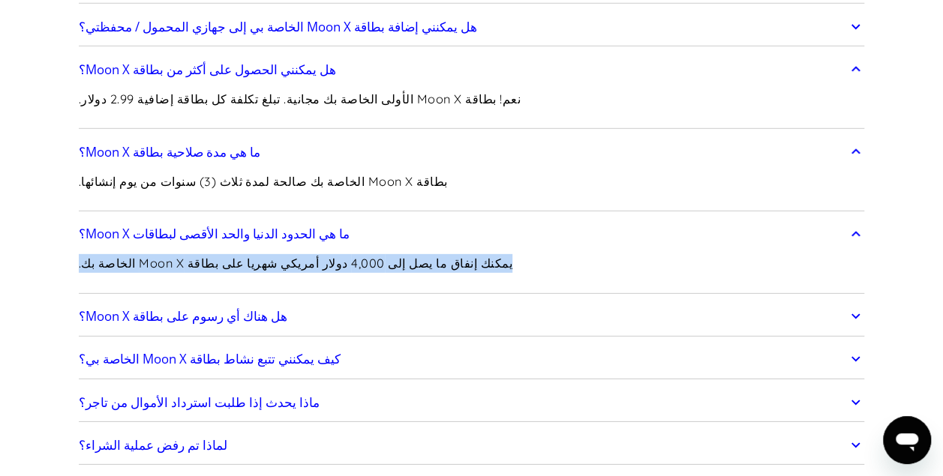
click at [409, 254] on p "يمكنك إنفاق ما يصل إلى 4,000 دولار أمريكي شهريا على بطاقة Moon X الخاصة بك." at bounding box center [295, 263] width 433 height 19
drag, startPoint x: 409, startPoint y: 234, endPoint x: 360, endPoint y: 241, distance: 50.0
click at [360, 254] on p "يمكنك إنفاق ما يصل إلى 4,000 دولار أمريكي شهريا على بطاقة Moon X الخاصة بك." at bounding box center [295, 263] width 433 height 19
click at [323, 254] on p "يمكنك إنفاق ما يصل إلى 4,000 دولار أمريكي شهريا على بطاقة Moon X الخاصة بك." at bounding box center [295, 263] width 433 height 19
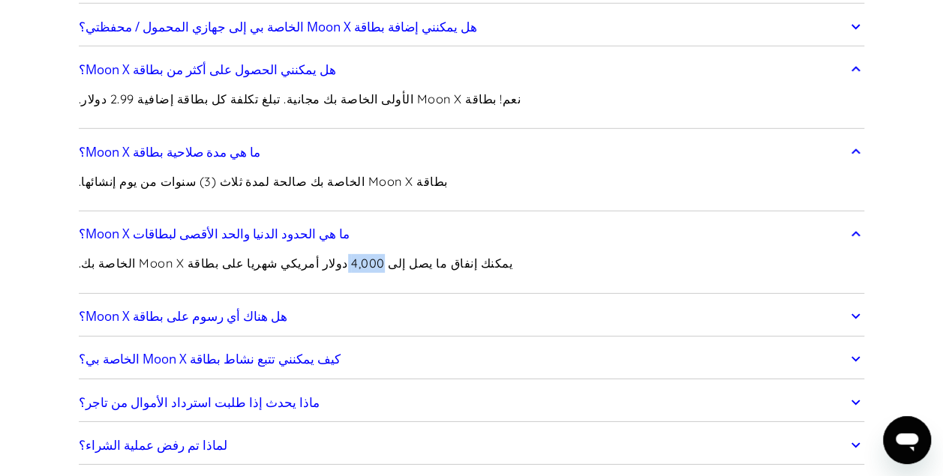
click at [323, 254] on p "يمكنك إنفاق ما يصل إلى 4,000 دولار أمريكي شهريا على بطاقة Moon X الخاصة بك." at bounding box center [295, 263] width 433 height 19
drag, startPoint x: 323, startPoint y: 242, endPoint x: 281, endPoint y: 244, distance: 42.0
click at [281, 254] on p "يمكنك إنفاق ما يصل إلى 4,000 دولار أمريكي شهريا على بطاقة Moon X الخاصة بك." at bounding box center [295, 263] width 433 height 19
click at [256, 301] on link "هل هناك أي رسوم على بطاقة Moon X؟" at bounding box center [472, 316] width 786 height 31
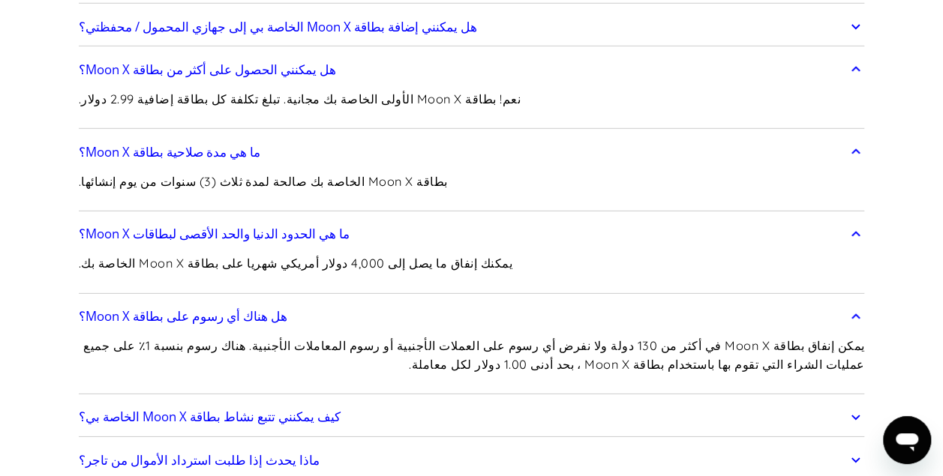
click at [399, 337] on p "يمكن إنفاق بطاقة Moon X في أكثر من 130 دولة ولا نفرض أي رسوم على العملات الأجنب…" at bounding box center [472, 355] width 786 height 37
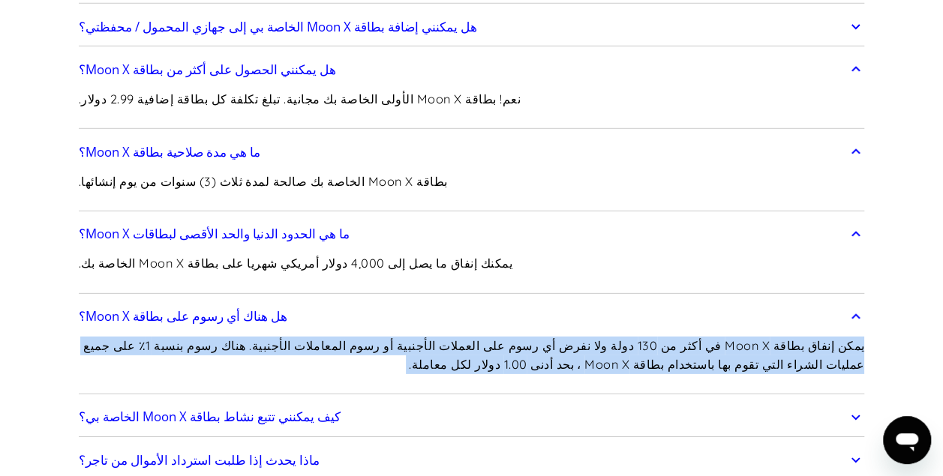
click at [399, 337] on p "يمكن إنفاق بطاقة Moon X في أكثر من 130 دولة ولا نفرض أي رسوم على العملات الأجنب…" at bounding box center [472, 355] width 786 height 37
click at [685, 337] on p "يمكن إنفاق بطاقة Moon X في أكثر من 130 دولة ولا نفرض أي رسوم على العملات الأجنب…" at bounding box center [472, 355] width 786 height 37
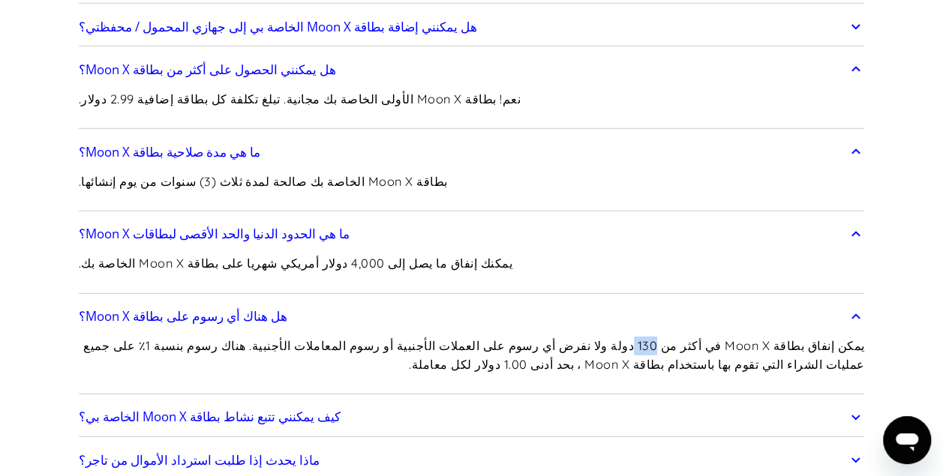
click at [685, 337] on p "يمكن إنفاق بطاقة Moon X في أكثر من 130 دولة ولا نفرض أي رسوم على العملات الأجنب…" at bounding box center [472, 355] width 786 height 37
drag, startPoint x: 685, startPoint y: 323, endPoint x: 618, endPoint y: 324, distance: 66.7
click at [618, 337] on p "يمكن إنفاق بطاقة Moon X في أكثر من 130 دولة ولا نفرض أي رسوم على العملات الأجنب…" at bounding box center [472, 355] width 786 height 37
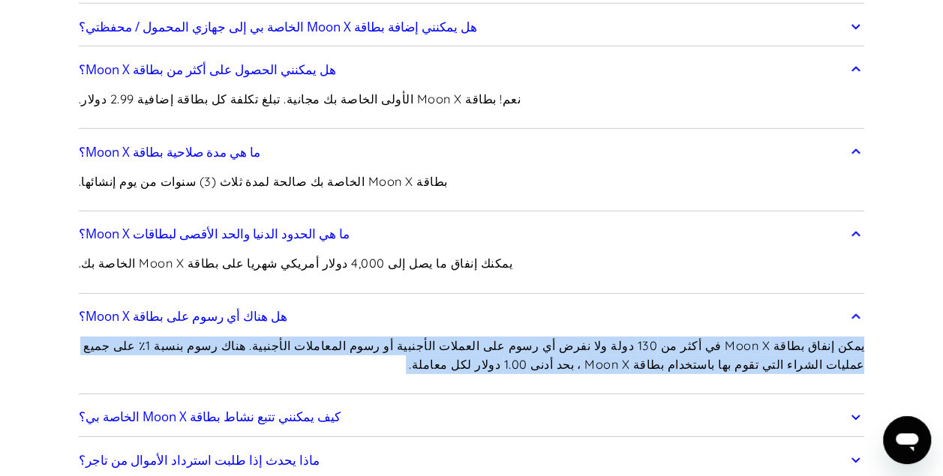
click at [618, 337] on p "يمكن إنفاق بطاقة Moon X في أكثر من 130 دولة ولا نفرض أي رسوم على العملات الأجنب…" at bounding box center [472, 355] width 786 height 37
click at [578, 337] on p "يمكن إنفاق بطاقة Moon X في أكثر من 130 دولة ولا نفرض أي رسوم على العملات الأجنب…" at bounding box center [472, 355] width 786 height 37
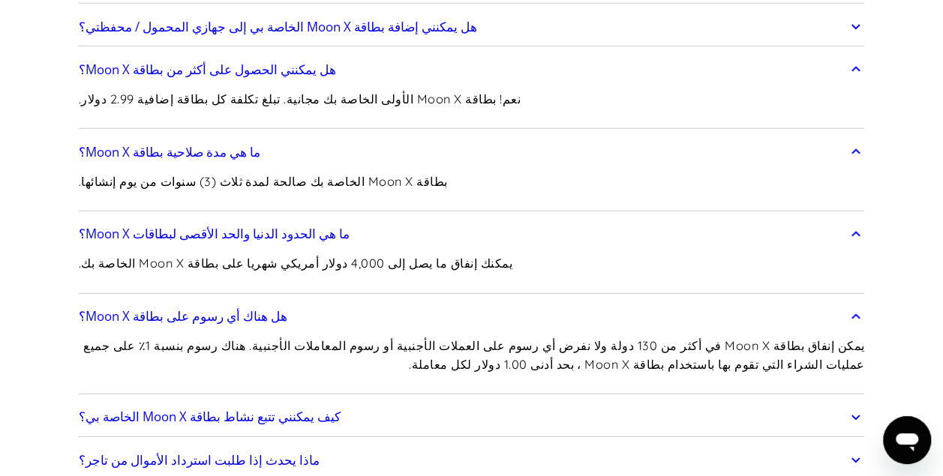
click at [591, 337] on p "يمكن إنفاق بطاقة Moon X في أكثر من 130 دولة ولا نفرض أي رسوم على العملات الأجنب…" at bounding box center [472, 355] width 786 height 37
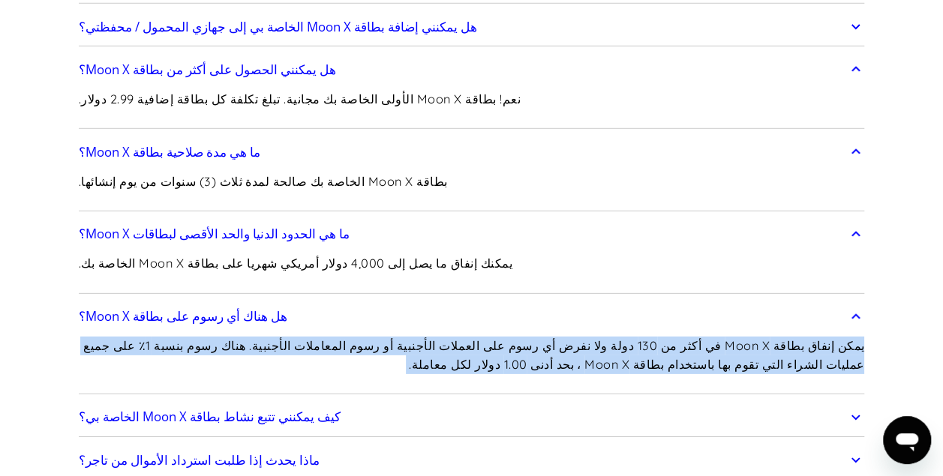
click at [591, 337] on p "يمكن إنفاق بطاقة Moon X في أكثر من 130 دولة ولا نفرض أي رسوم على العملات الأجنب…" at bounding box center [472, 355] width 786 height 37
click at [598, 337] on p "يمكن إنفاق بطاقة Moon X في أكثر من 130 دولة ولا نفرض أي رسوم على العملات الأجنب…" at bounding box center [472, 355] width 786 height 37
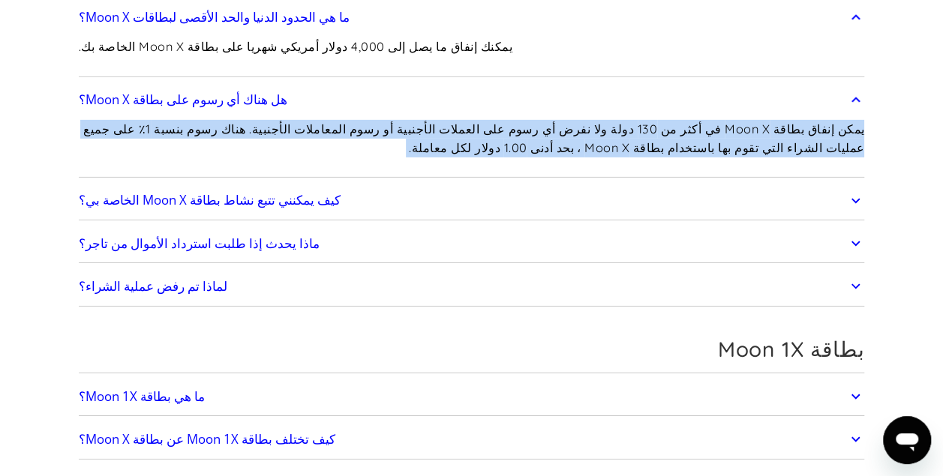
scroll to position [2466, 0]
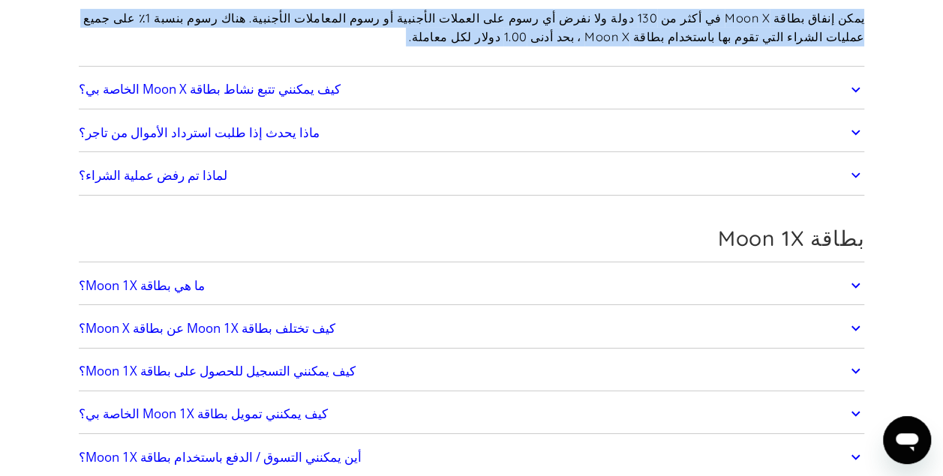
click at [428, 160] on link "لماذا تم رفض عملية الشراء؟" at bounding box center [472, 175] width 786 height 31
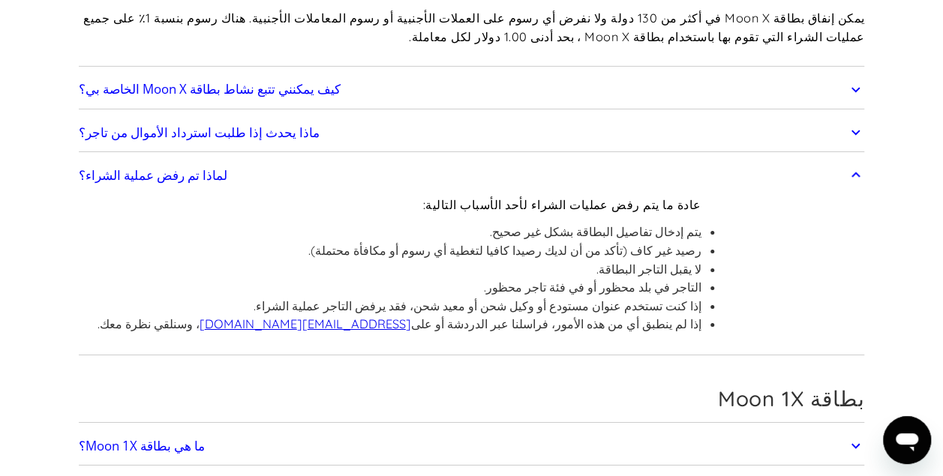
click at [519, 223] on li "يتم إدخال تفاصيل البطاقة بشكل غير صحيح." at bounding box center [399, 232] width 604 height 19
drag, startPoint x: 519, startPoint y: 203, endPoint x: 520, endPoint y: 227, distance: 24.0
click at [520, 241] on li "رصيد غير كاف (تأكد من أن لديك رصيدا كافيا لتغطية أي رسوم أو مكافأة محتملة)." at bounding box center [399, 250] width 604 height 19
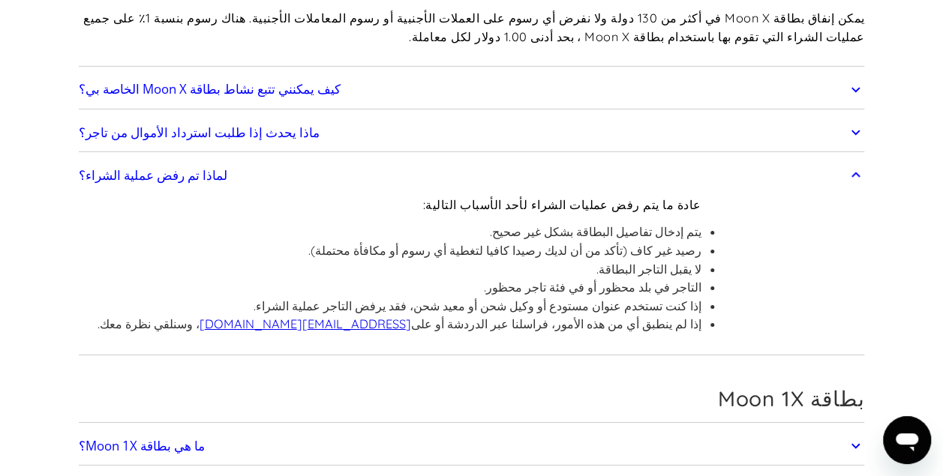
click at [520, 241] on li "رصيد غير كاف (تأكد من أن لديك رصيدا كافيا لتغطية أي رسوم أو مكافأة محتملة)." at bounding box center [399, 250] width 604 height 19
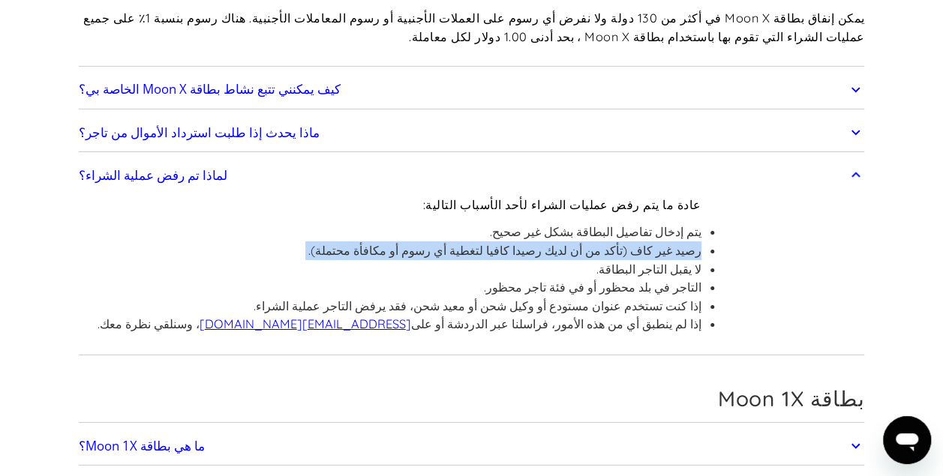
click at [520, 241] on li "رصيد غير كاف (تأكد من أن لديك رصيدا كافيا لتغطية أي رسوم أو مكافأة محتملة)." at bounding box center [399, 250] width 604 height 19
drag, startPoint x: 520, startPoint y: 227, endPoint x: 531, endPoint y: 227, distance: 11.2
click at [531, 241] on li "رصيد غير كاف (تأكد من أن لديك رصيدا كافيا لتغطية أي رسوم أو مكافأة محتملة)." at bounding box center [399, 250] width 604 height 19
click at [499, 241] on li "رصيد غير كاف (تأكد من أن لديك رصيدا كافيا لتغطية أي رسوم أو مكافأة محتملة)." at bounding box center [399, 250] width 604 height 19
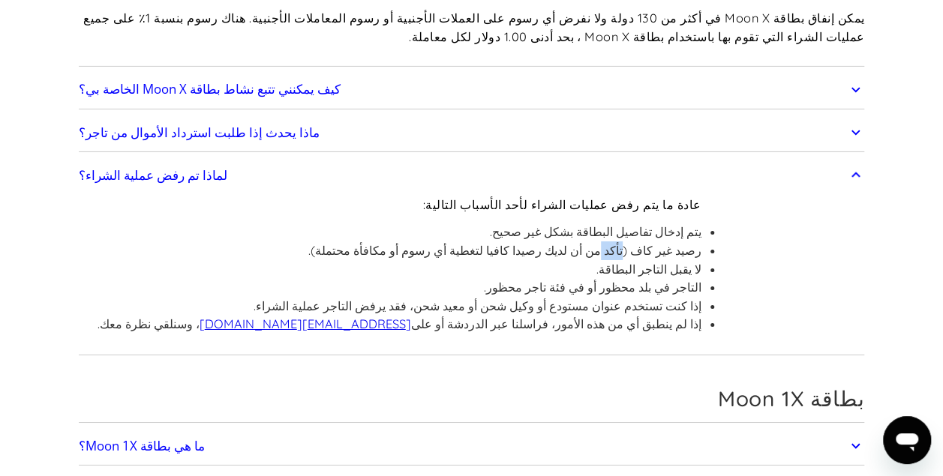
click at [499, 241] on li "رصيد غير كاف (تأكد من أن لديك رصيدا كافيا لتغطية أي رسوم أو مكافأة محتملة)." at bounding box center [399, 250] width 604 height 19
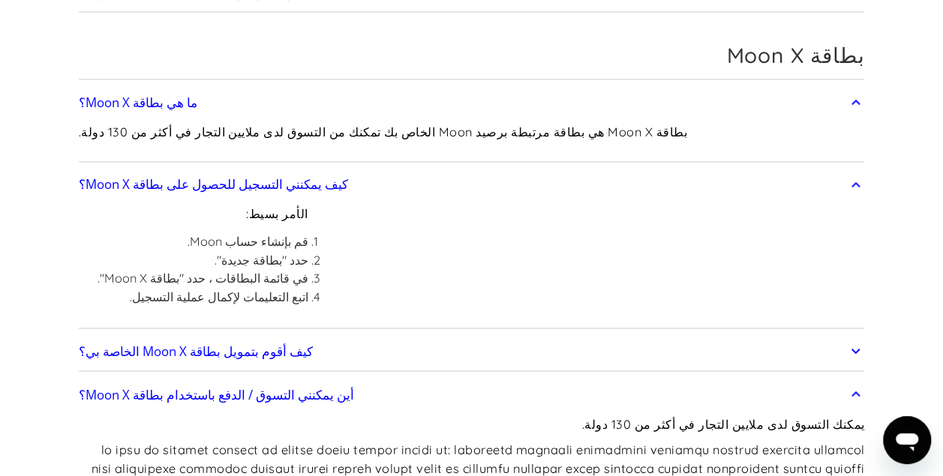
scroll to position [1004, 0]
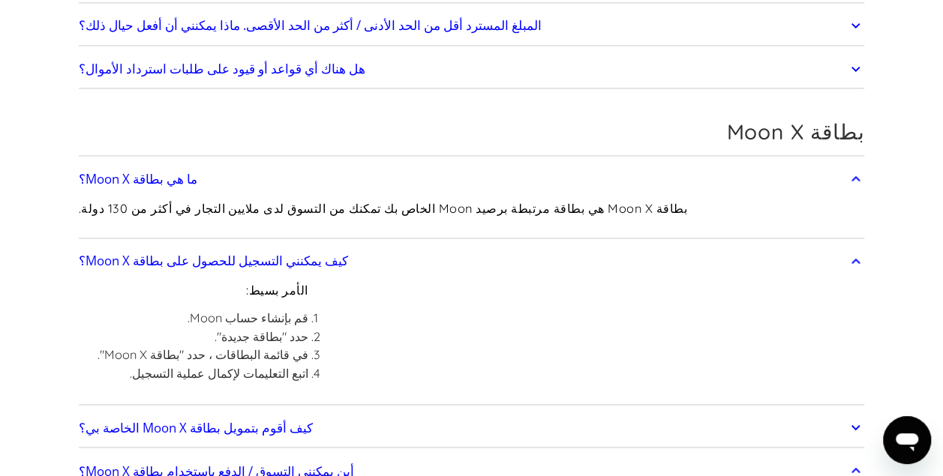
click at [493, 178] on link "ما هي بطاقة Moon X؟" at bounding box center [472, 178] width 786 height 31
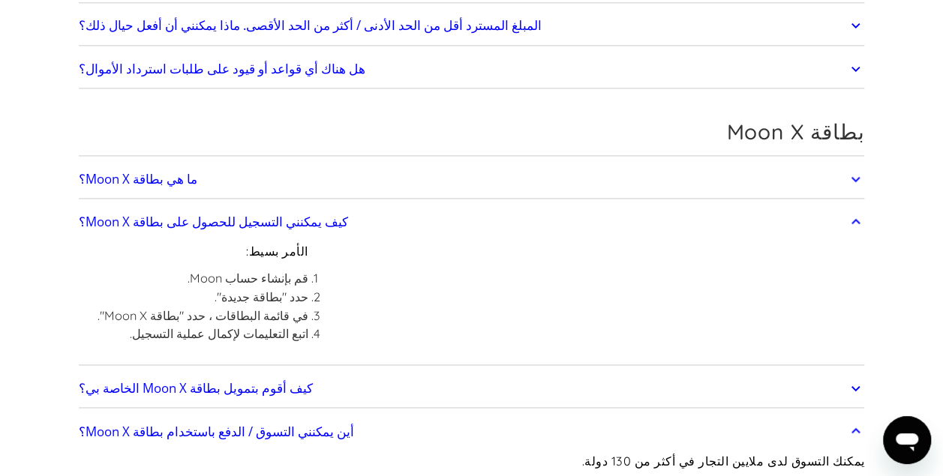
click at [484, 187] on link "ما هي بطاقة Moon X؟" at bounding box center [472, 178] width 786 height 31
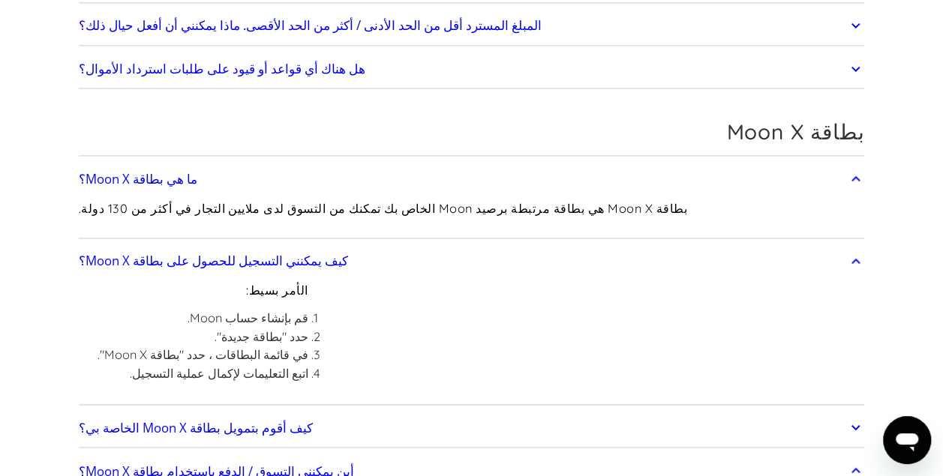
click at [460, 199] on p "بطاقة Moon X هي بطاقة مرتبطة برصيد Moon الخاص بك تمكنك من التسوق لدى ملايين الت…" at bounding box center [383, 208] width 608 height 19
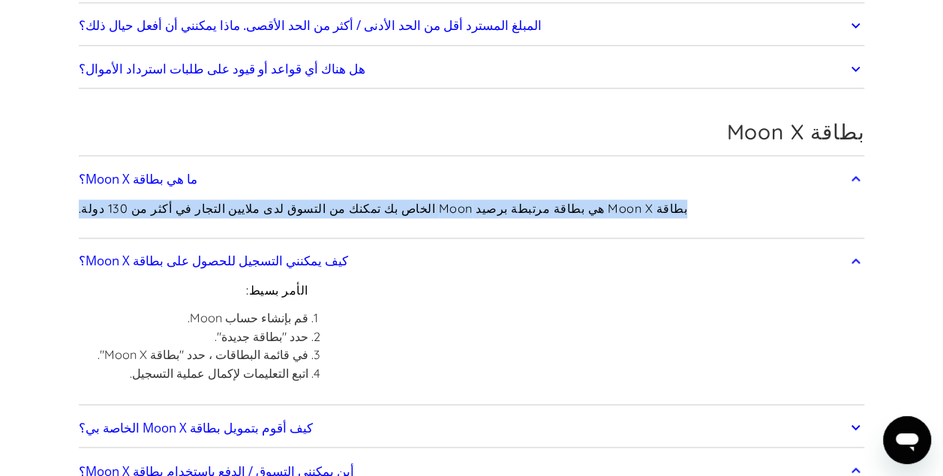
click at [460, 199] on p "بطاقة Moon X هي بطاقة مرتبطة برصيد Moon الخاص بك تمكنك من التسوق لدى ملايين الت…" at bounding box center [383, 208] width 608 height 19
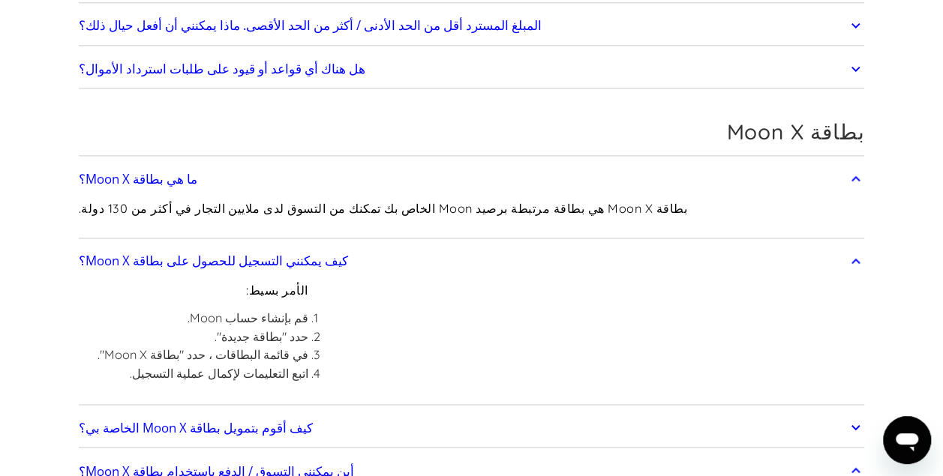
click at [247, 364] on li "اتبع التعليمات لإكمال عملية التسجيل." at bounding box center [202, 373] width 211 height 19
drag, startPoint x: 247, startPoint y: 359, endPoint x: 292, endPoint y: 334, distance: 51.7
click at [292, 334] on div "الأمر بسيط: قم بإنشاء حساب Moon. حدد "بطاقة جديدة". في قائمة البطاقات ، حدد "بط…" at bounding box center [472, 339] width 786 height 124
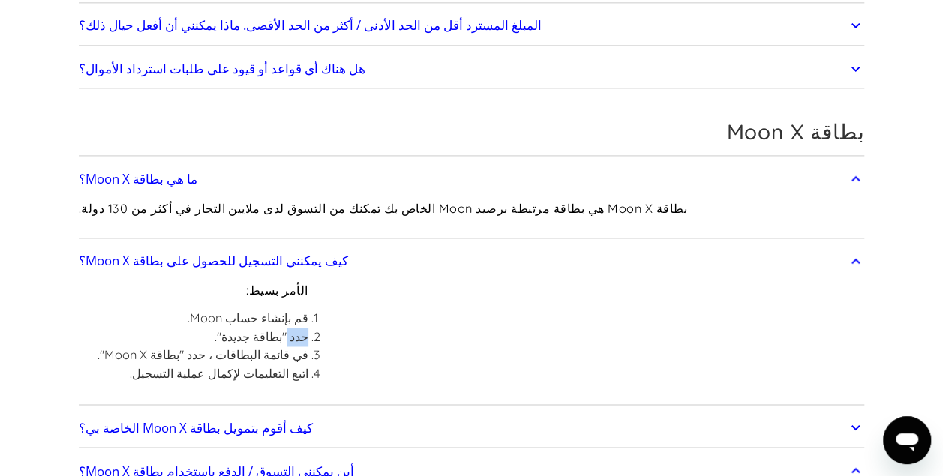
click at [292, 334] on div "الأمر بسيط: قم بإنشاء حساب Moon. حدد "بطاقة جديدة". في قائمة البطاقات ، حدد "بط…" at bounding box center [472, 339] width 786 height 124
drag, startPoint x: 292, startPoint y: 334, endPoint x: 318, endPoint y: 328, distance: 26.8
click at [318, 328] on div "الأمر بسيط: قم بإنشاء حساب Moon. حدد "بطاقة جديدة". في قائمة البطاقات ، حدد "بط…" at bounding box center [472, 339] width 786 height 124
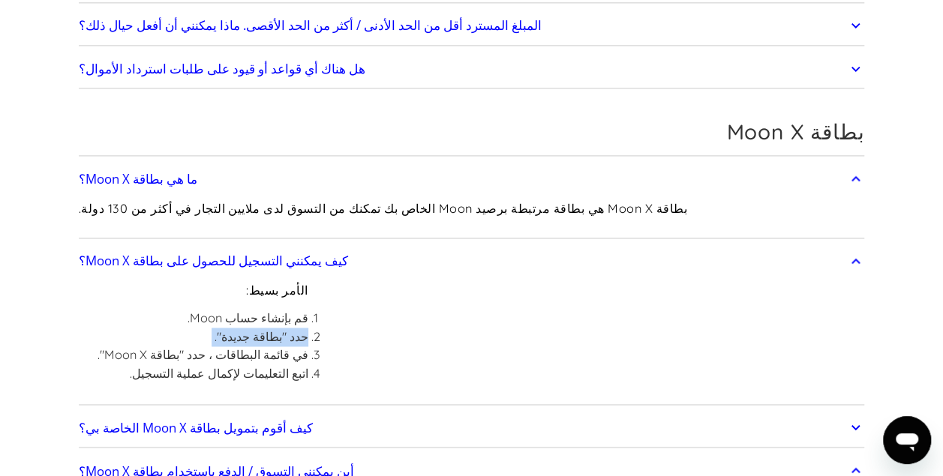
scroll to position [589, 0]
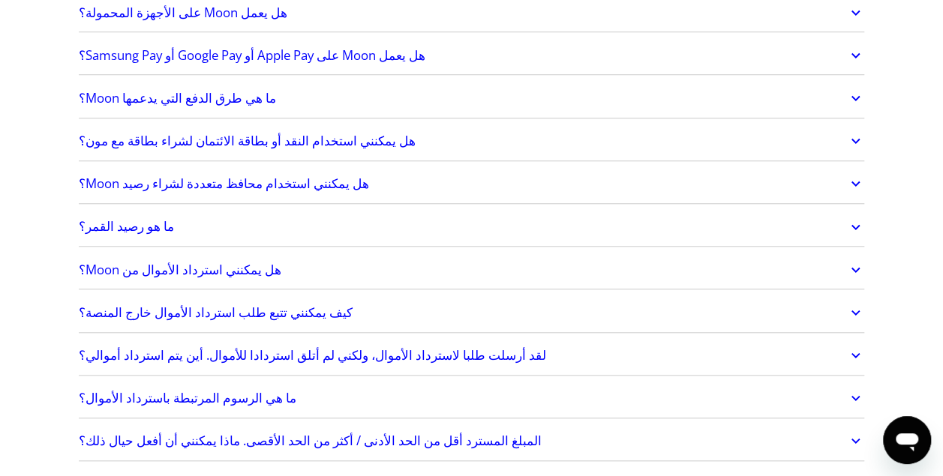
click at [282, 183] on h2 "هل يمكنني استخدام محافظ متعددة لشراء رصيد Moon؟" at bounding box center [224, 183] width 290 height 15
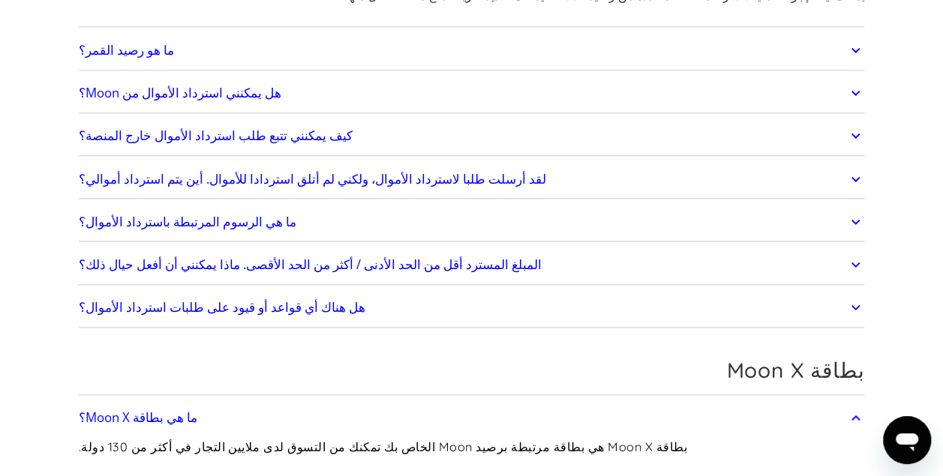
scroll to position [939, 0]
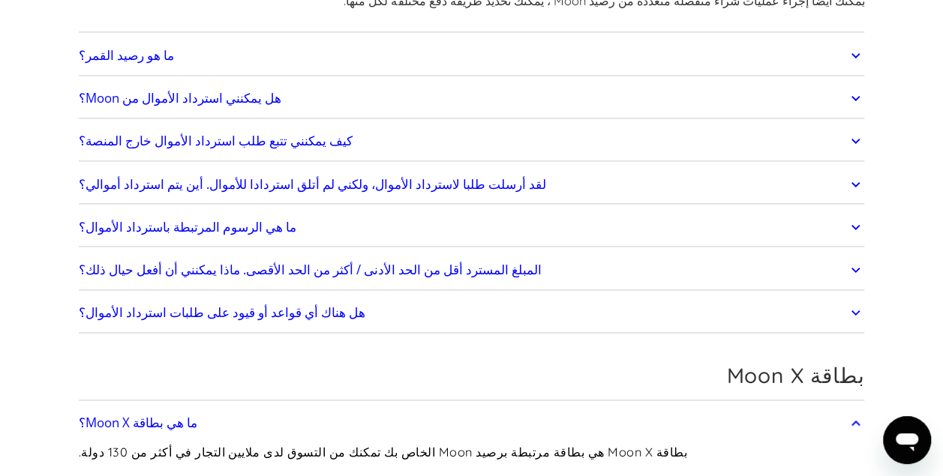
click at [233, 177] on h2 "لقد أرسلت طلبا لاسترداد الأموال، ولكني لم أتلق استردادا للأموال. أين يتم استردا…" at bounding box center [312, 184] width 467 height 15
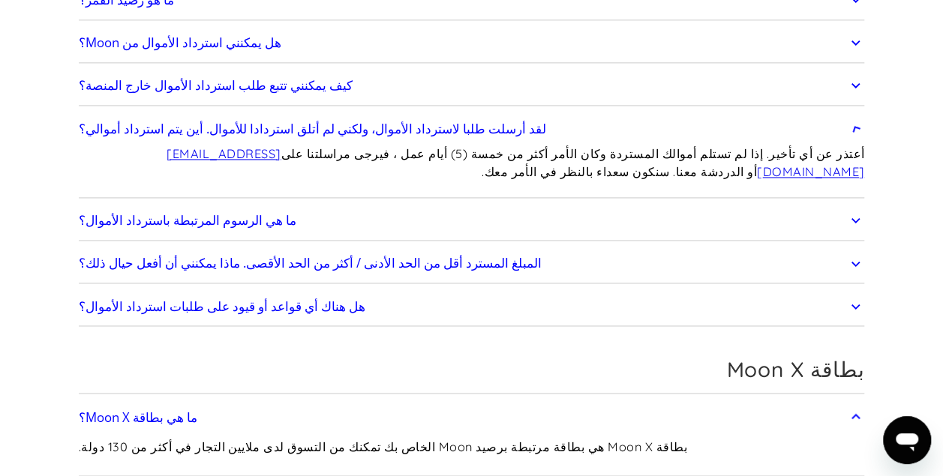
scroll to position [996, 0]
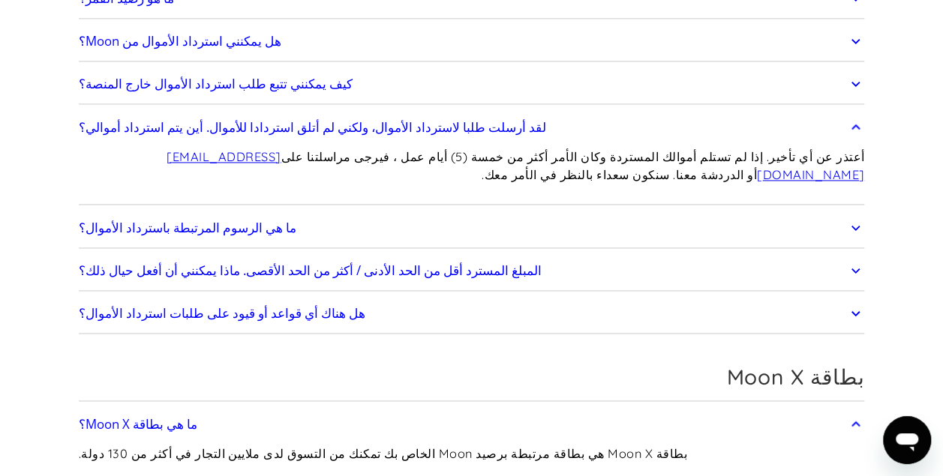
click at [272, 120] on h2 "لقد أرسلت طلبا لاسترداد الأموال، ولكني لم أتلق استردادا للأموال. أين يتم استردا…" at bounding box center [312, 127] width 467 height 15
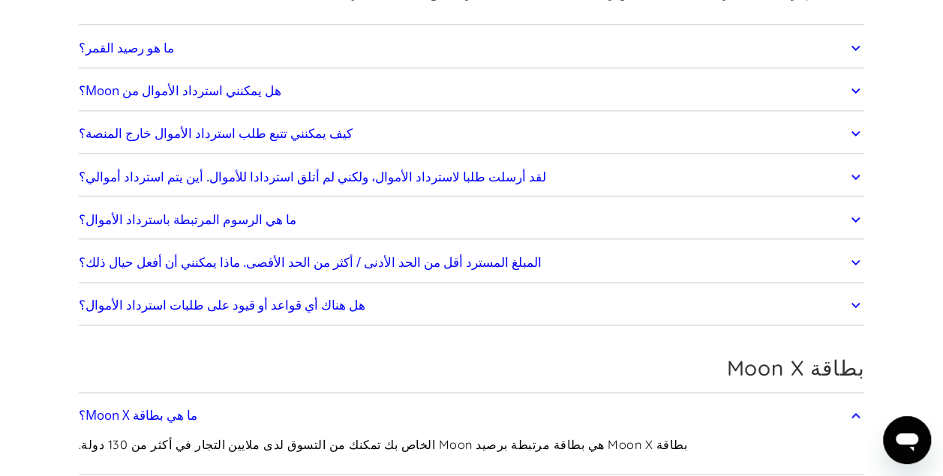
click at [272, 118] on link "كيف يمكنني تتبع طلب استرداد الأموال خارج المنصة؟" at bounding box center [472, 133] width 786 height 31
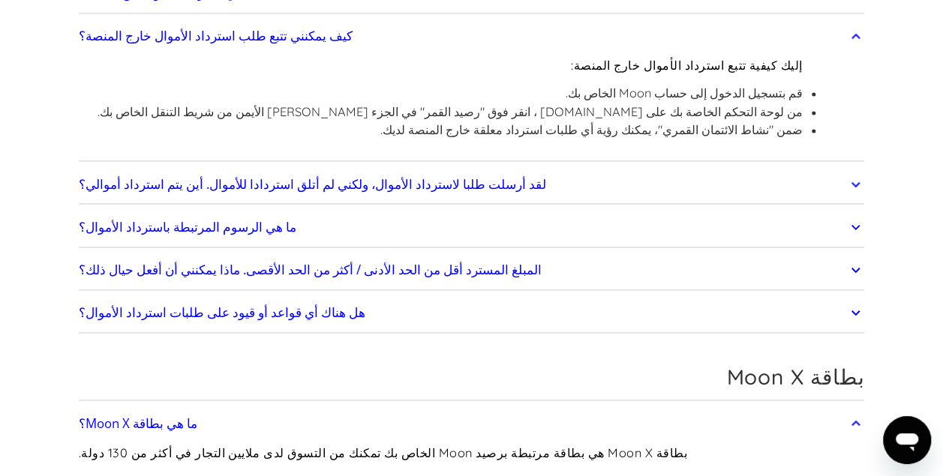
click at [241, 220] on h2 "ما هي الرسوم المرتبطة باسترداد الأموال؟" at bounding box center [187, 227] width 217 height 15
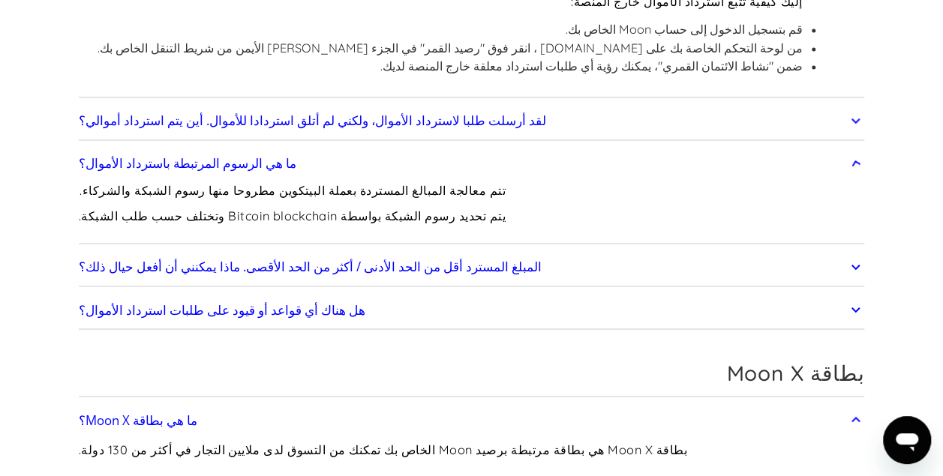
scroll to position [1109, 0]
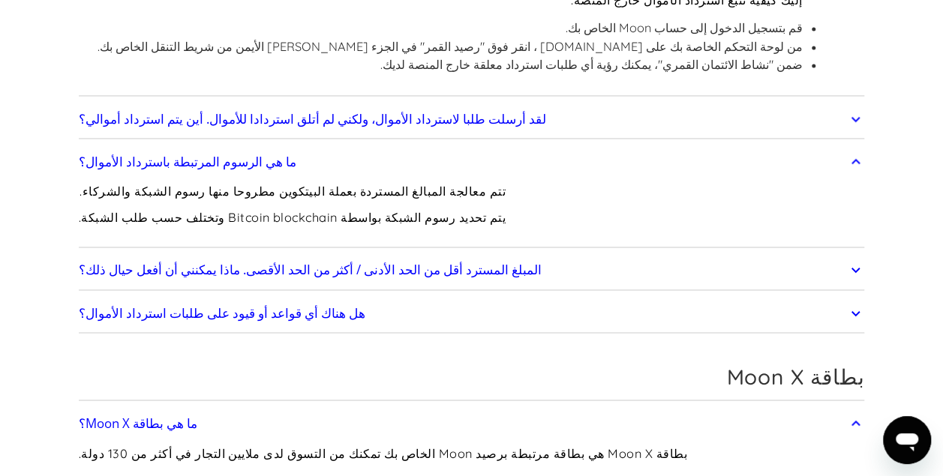
click at [222, 178] on div "تتم معالجة المبالغ المستردة بعملة البيتكوين مطروحا منها رسوم الشبكة والشركاء. ي…" at bounding box center [292, 210] width 427 height 65
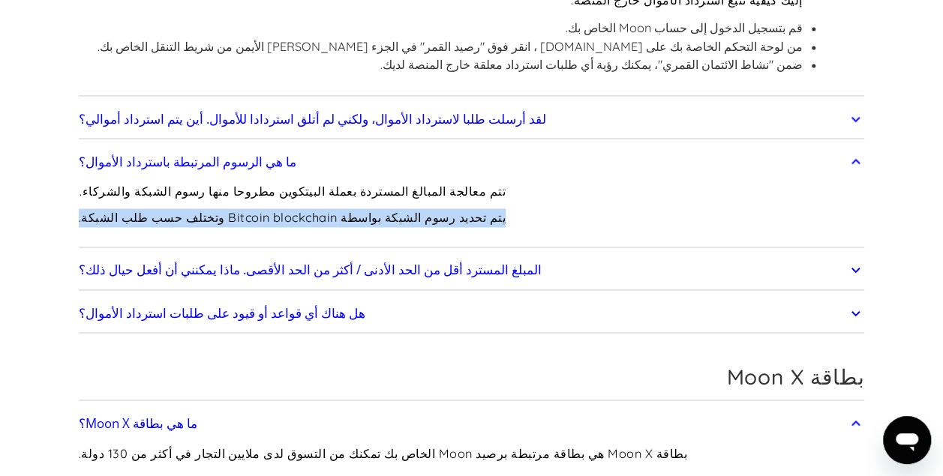
click at [222, 178] on div "تتم معالجة المبالغ المستردة بعملة البيتكوين مطروحا منها رسوم الشبكة والشركاء. ي…" at bounding box center [292, 210] width 427 height 65
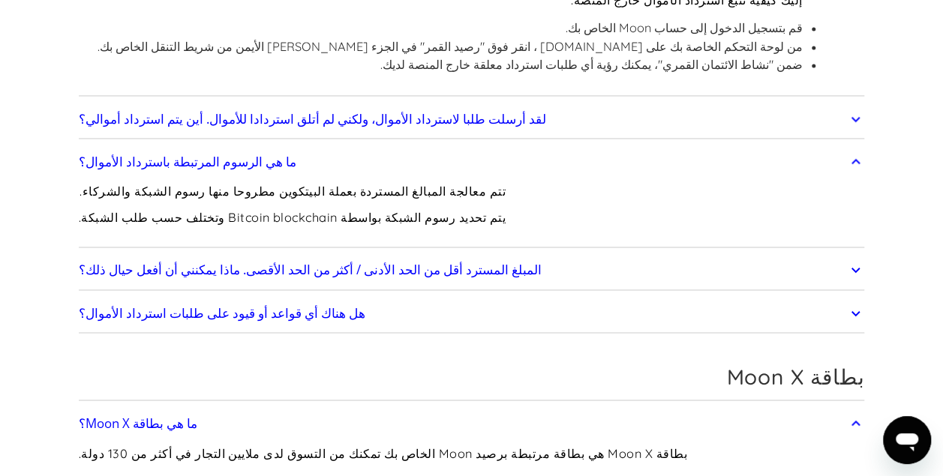
drag, startPoint x: 222, startPoint y: 178, endPoint x: 289, endPoint y: 165, distance: 68.1
click at [289, 182] on p "تتم معالجة المبالغ المستردة بعملة البيتكوين مطروحا منها رسوم الشبكة والشركاء." at bounding box center [292, 191] width 427 height 19
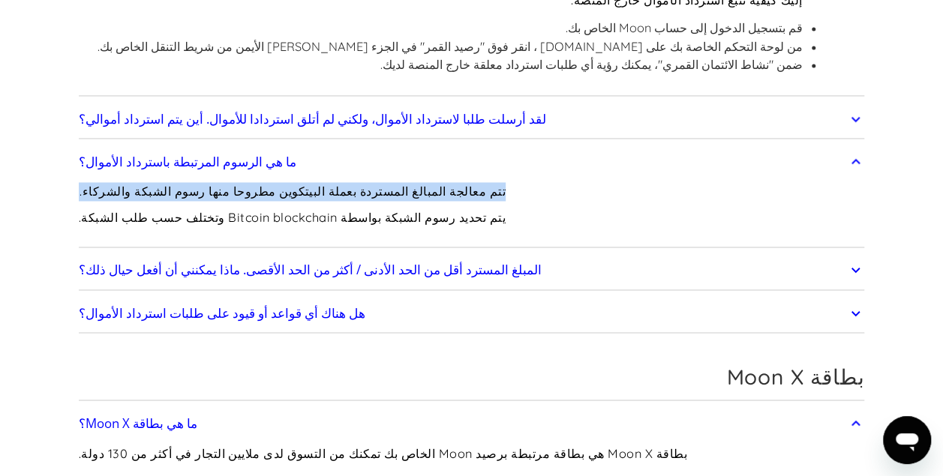
click at [289, 182] on p "تتم معالجة المبالغ المستردة بعملة البيتكوين مطروحا منها رسوم الشبكة والشركاء." at bounding box center [292, 191] width 427 height 19
drag, startPoint x: 289, startPoint y: 165, endPoint x: 254, endPoint y: 172, distance: 35.3
click at [254, 182] on p "تتم معالجة المبالغ المستردة بعملة البيتكوين مطروحا منها رسوم الشبكة والشركاء." at bounding box center [292, 191] width 427 height 19
click at [222, 182] on p "تتم معالجة المبالغ المستردة بعملة البيتكوين مطروحا منها رسوم الشبكة والشركاء." at bounding box center [292, 191] width 427 height 19
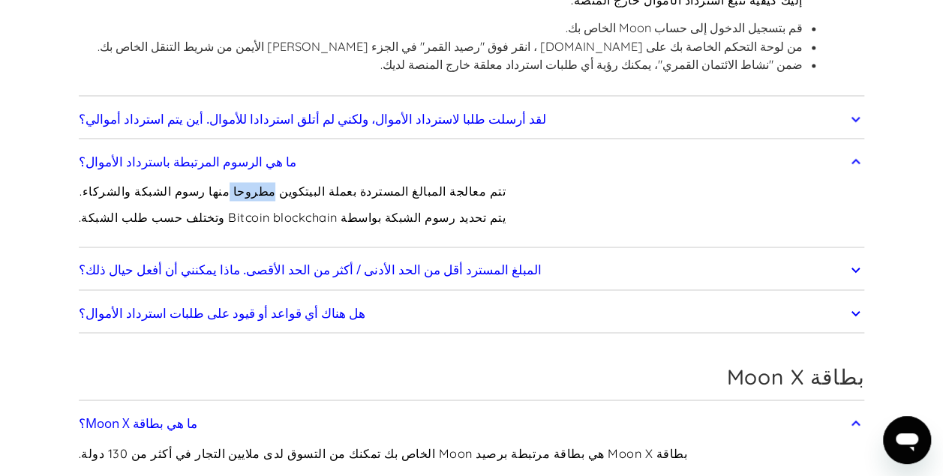
click at [222, 182] on p "تتم معالجة المبالغ المستردة بعملة البيتكوين مطروحا منها رسوم الشبكة والشركاء." at bounding box center [292, 191] width 427 height 19
drag, startPoint x: 222, startPoint y: 171, endPoint x: 185, endPoint y: 173, distance: 36.8
click at [185, 182] on p "تتم معالجة المبالغ المستردة بعملة البيتكوين مطروحا منها رسوم الشبكة والشركاء." at bounding box center [292, 191] width 427 height 19
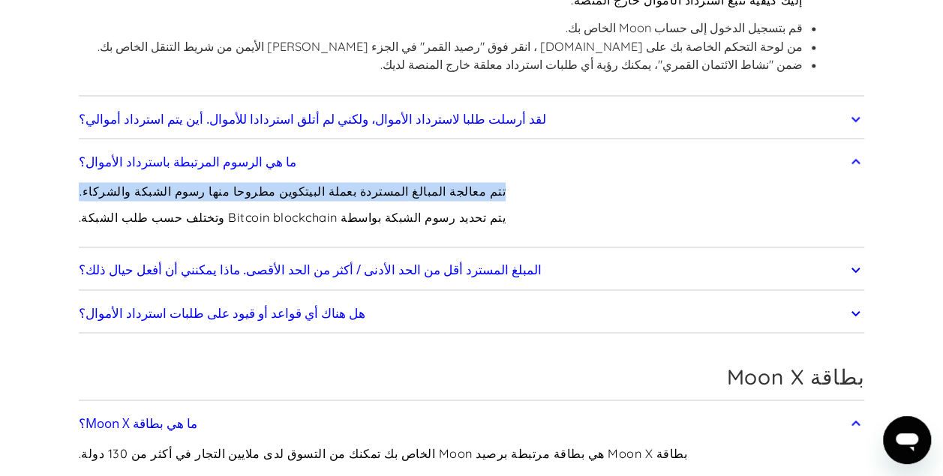
click at [185, 182] on p "تتم معالجة المبالغ المستردة بعملة البيتكوين مطروحا منها رسوم الشبكة والشركاء." at bounding box center [292, 191] width 427 height 19
drag, startPoint x: 185, startPoint y: 173, endPoint x: 151, endPoint y: 174, distance: 34.5
click at [151, 182] on p "تتم معالجة المبالغ المستردة بعملة البيتكوين مطروحا منها رسوم الشبكة والشركاء." at bounding box center [292, 191] width 427 height 19
click at [113, 182] on p "تتم معالجة المبالغ المستردة بعملة البيتكوين مطروحا منها رسوم الشبكة والشركاء." at bounding box center [292, 191] width 427 height 19
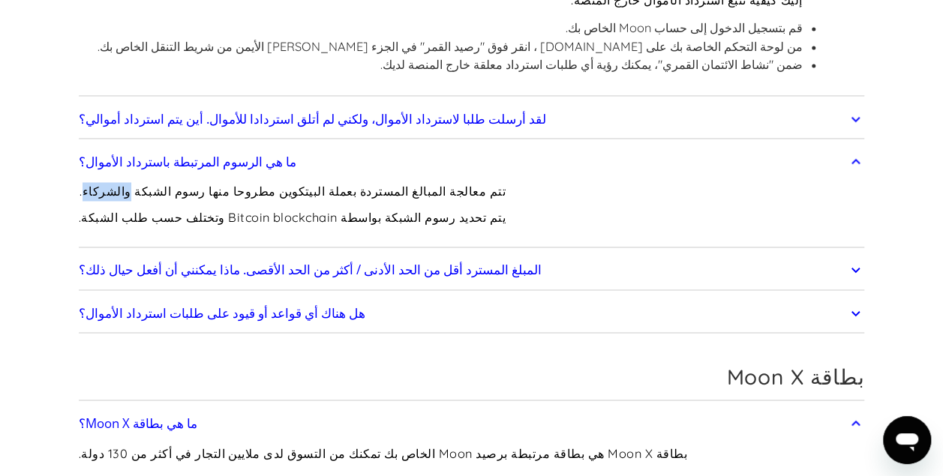
click at [113, 182] on p "تتم معالجة المبالغ المستردة بعملة البيتكوين مطروحا منها رسوم الشبكة والشركاء." at bounding box center [292, 191] width 427 height 19
drag, startPoint x: 113, startPoint y: 172, endPoint x: 112, endPoint y: 202, distance: 29.3
click at [112, 208] on p "يتم تحديد رسوم الشبكة بواسطة Bitcoin blockchain وتختلف حسب طلب الشبكة." at bounding box center [292, 217] width 427 height 19
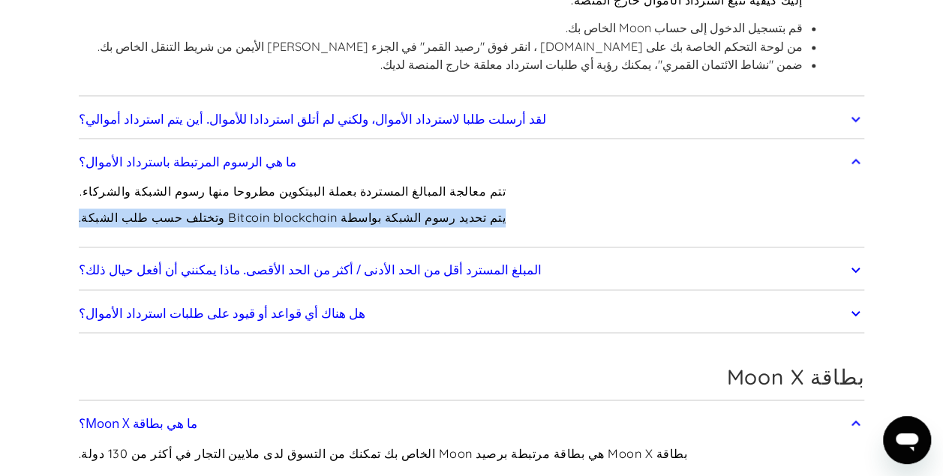
click at [112, 208] on p "يتم تحديد رسوم الشبكة بواسطة Bitcoin blockchain وتختلف حسب طلب الشبكة." at bounding box center [292, 217] width 427 height 19
drag, startPoint x: 112, startPoint y: 202, endPoint x: 182, endPoint y: 213, distance: 70.6
click at [182, 213] on div "تتم معالجة المبالغ المستردة بعملة البيتكوين مطروحا منها رسوم الشبكة والشركاء. ي…" at bounding box center [292, 210] width 427 height 65
click at [232, 208] on p "يتم تحديد رسوم الشبكة بواسطة Bitcoin blockchain وتختلف حسب طلب الشبكة." at bounding box center [292, 217] width 427 height 19
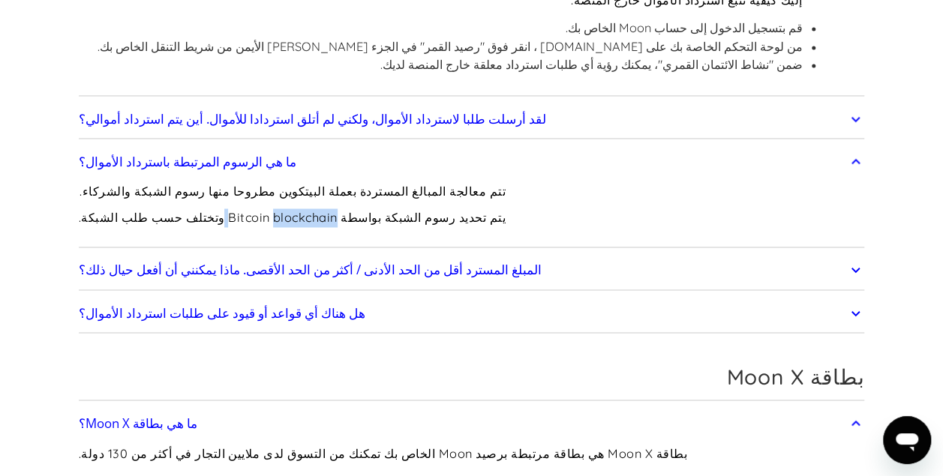
click at [232, 208] on p "يتم تحديد رسوم الشبكة بواسطة Bitcoin blockchain وتختلف حسب طلب الشبكة." at bounding box center [292, 217] width 427 height 19
drag, startPoint x: 232, startPoint y: 193, endPoint x: 202, endPoint y: 194, distance: 30.0
click at [202, 208] on p "يتم تحديد رسوم الشبكة بواسطة Bitcoin blockchain وتختلف حسب طلب الشبكة." at bounding box center [292, 217] width 427 height 19
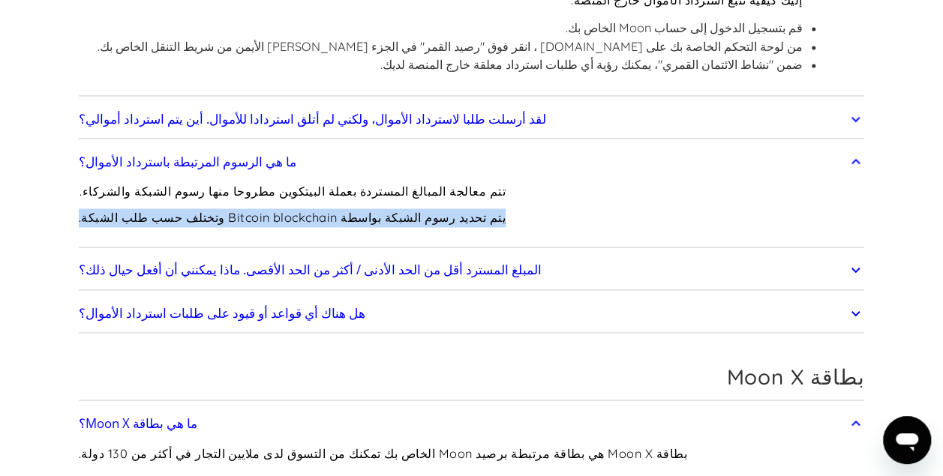
click at [202, 208] on p "يتم تحديد رسوم الشبكة بواسطة Bitcoin blockchain وتختلف حسب طلب الشبكة." at bounding box center [292, 217] width 427 height 19
click at [549, 251] on div "المبلغ المسترد أقل من الحد الأدنى / أكثر من الحد الأقصى. ماذا يمكنني أن أفعل حي…" at bounding box center [472, 270] width 786 height 39
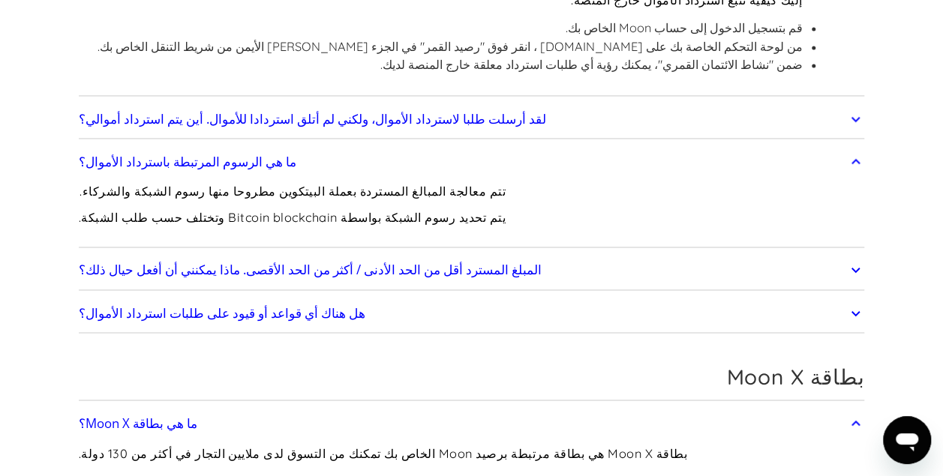
click at [532, 256] on link "المبلغ المسترد أقل من الحد الأدنى / أكثر من الحد الأقصى. ماذا يمكنني أن أفعل حي…" at bounding box center [472, 269] width 786 height 31
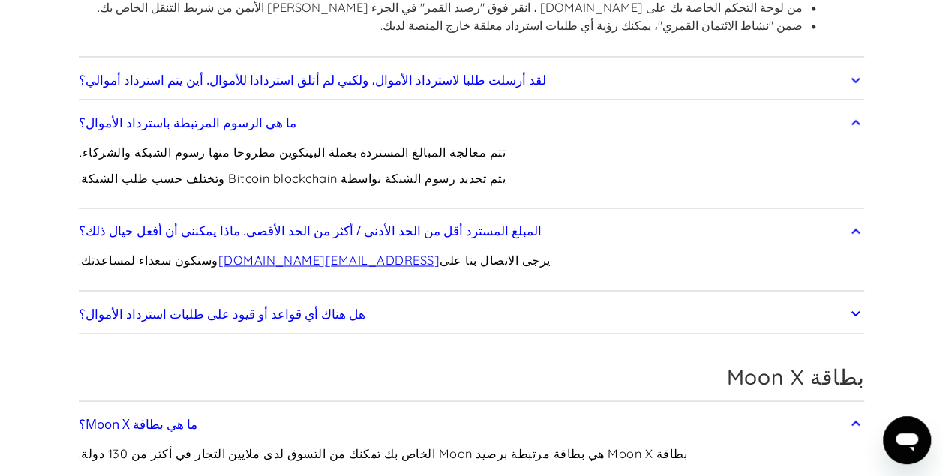
scroll to position [1149, 0]
click at [366, 258] on div "يرجى الاتصال بنا على support@paywithmoon.com وسنكون سعداء لمساعدتك." at bounding box center [315, 266] width 472 height 40
click at [391, 250] on p "يرجى الاتصال بنا على support@paywithmoon.com وسنكون سعداء لمساعدتك." at bounding box center [315, 259] width 472 height 19
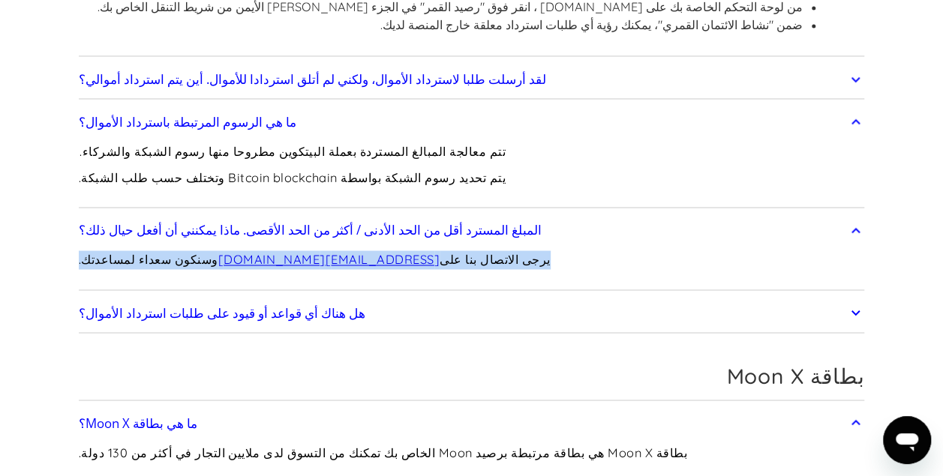
click at [391, 250] on p "يرجى الاتصال بنا على support@paywithmoon.com وسنكون سعداء لمساعدتك." at bounding box center [315, 259] width 472 height 19
drag, startPoint x: 391, startPoint y: 230, endPoint x: 435, endPoint y: 244, distance: 45.8
click at [435, 250] on p "يرجى الاتصال بنا على support@paywithmoon.com وسنكون سعداء لمساعدتك." at bounding box center [315, 259] width 472 height 19
click at [394, 297] on link "هل هناك أي قواعد أو قيود على طلبات استرداد الأموال؟" at bounding box center [472, 312] width 786 height 31
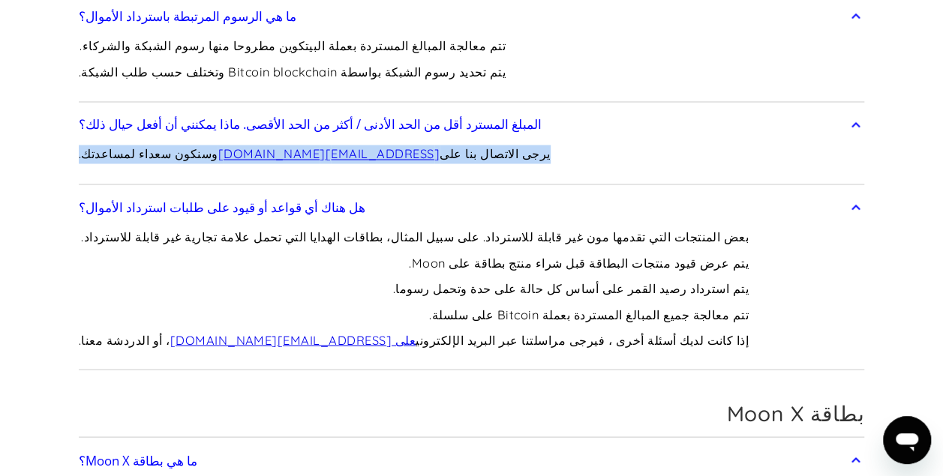
scroll to position [1291, 0]
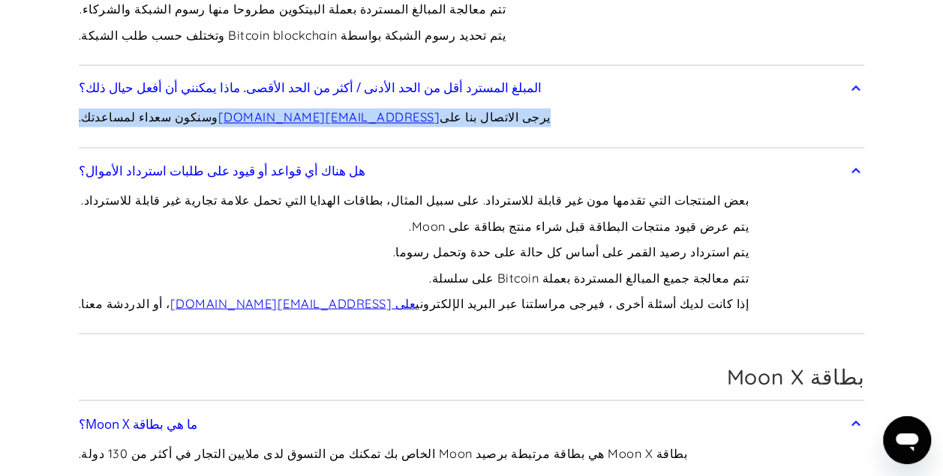
click at [483, 161] on link "هل هناك أي قواعد أو قيود على طلبات استرداد الأموال؟" at bounding box center [472, 169] width 786 height 31
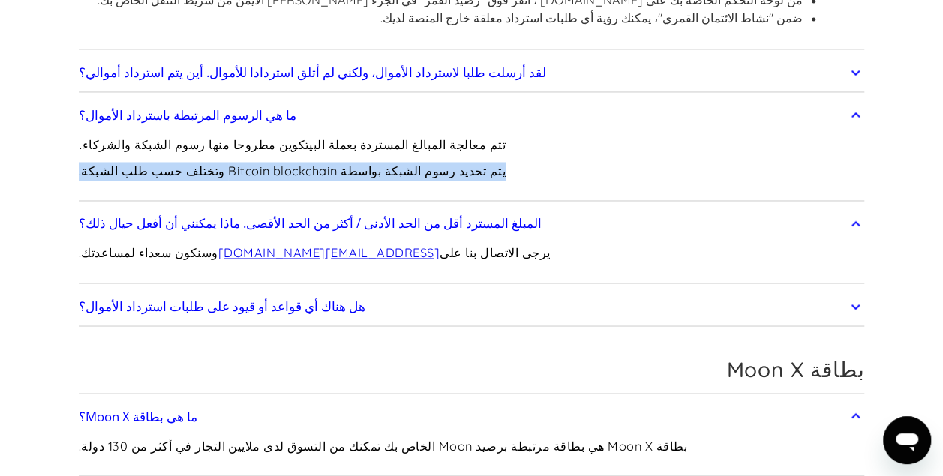
click at [483, 161] on div "تتم معالجة المبالغ المستردة بعملة البيتكوين مطروحا منها رسوم الشبكة والشركاء. ي…" at bounding box center [472, 163] width 786 height 65
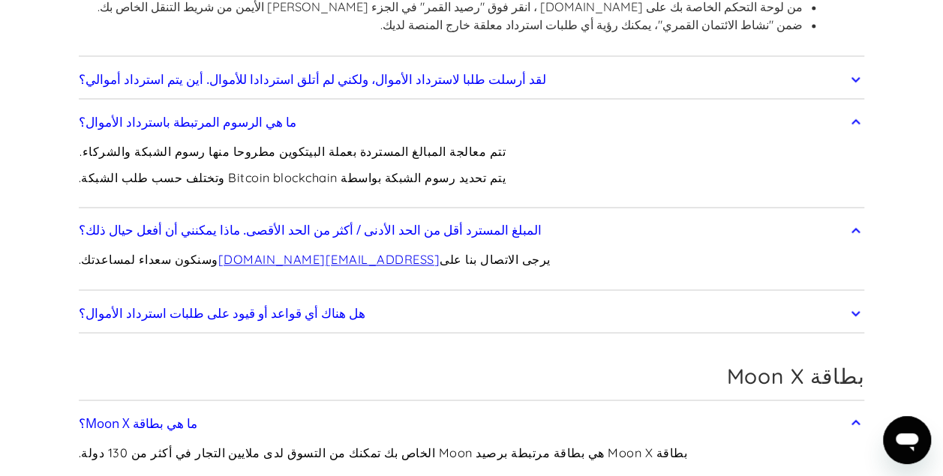
drag, startPoint x: 483, startPoint y: 161, endPoint x: 477, endPoint y: 259, distance: 98.4
click at [477, 259] on div "يرجى الاتصال بنا على support@paywithmoon.com وسنكون سعداء لمساعدتك." at bounding box center [472, 266] width 786 height 40
click at [470, 297] on link "هل هناك أي قواعد أو قيود على طلبات استرداد الأموال؟" at bounding box center [472, 312] width 786 height 31
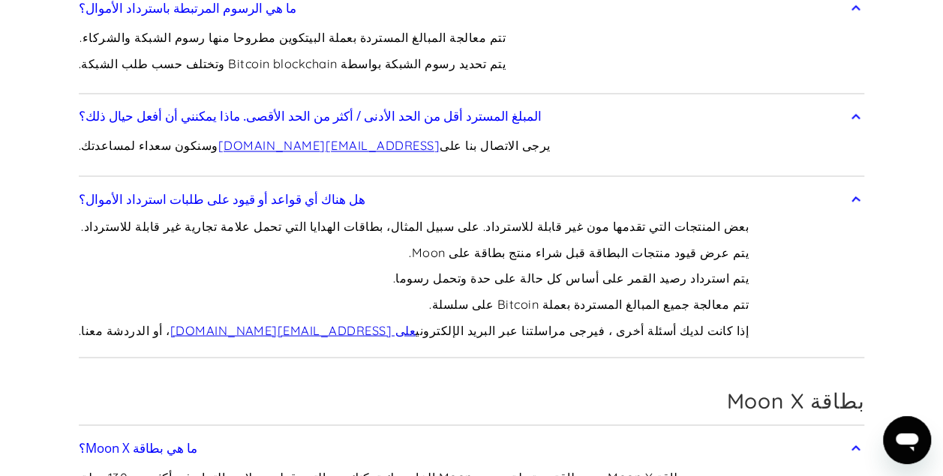
scroll to position [1291, 0]
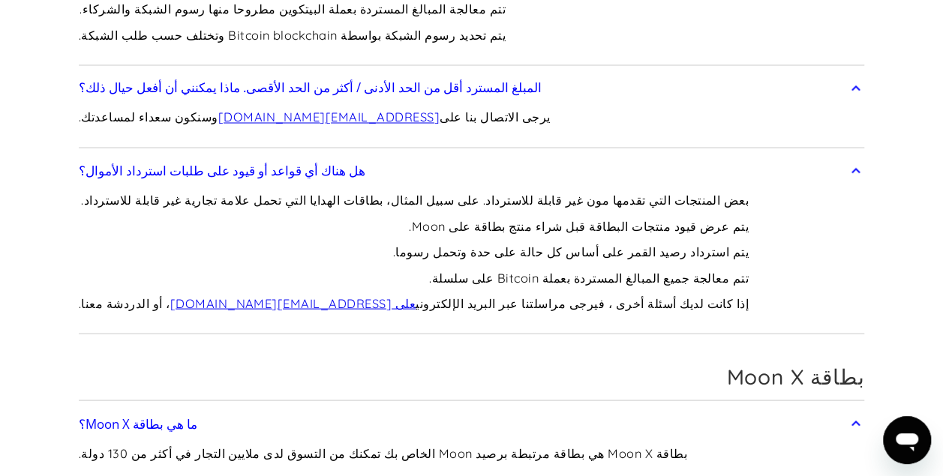
click at [514, 217] on p "يتم عرض قيود منتجات البطاقة قبل شراء منتج بطاقة على Moon." at bounding box center [414, 226] width 670 height 19
drag, startPoint x: 514, startPoint y: 193, endPoint x: 511, endPoint y: 208, distance: 15.5
click at [511, 217] on p "يتم عرض قيود منتجات البطاقة قبل شراء منتج بطاقة على Moon." at bounding box center [414, 226] width 670 height 19
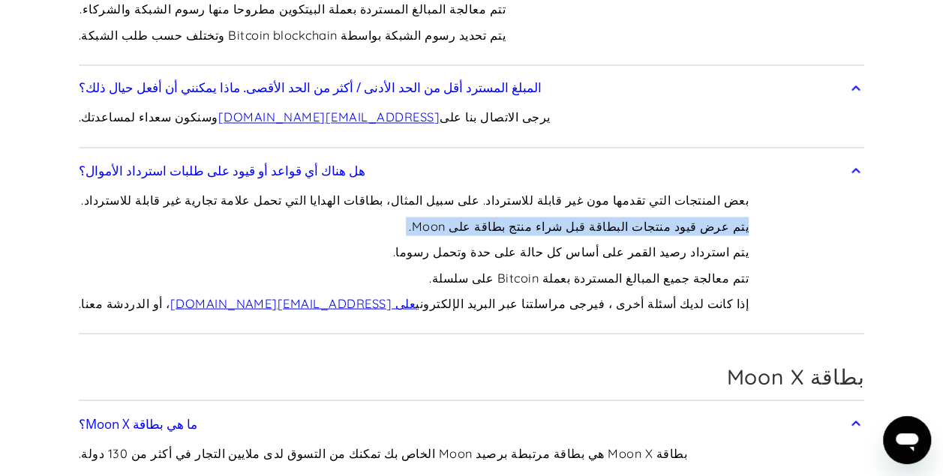
click at [511, 217] on p "يتم عرض قيود منتجات البطاقة قبل شراء منتج بطاقة على Moon." at bounding box center [414, 226] width 670 height 19
drag, startPoint x: 511, startPoint y: 208, endPoint x: 498, endPoint y: 208, distance: 12.7
click at [498, 217] on p "يتم عرض قيود منتجات البطاقة قبل شراء منتج بطاقة على Moon." at bounding box center [414, 226] width 670 height 19
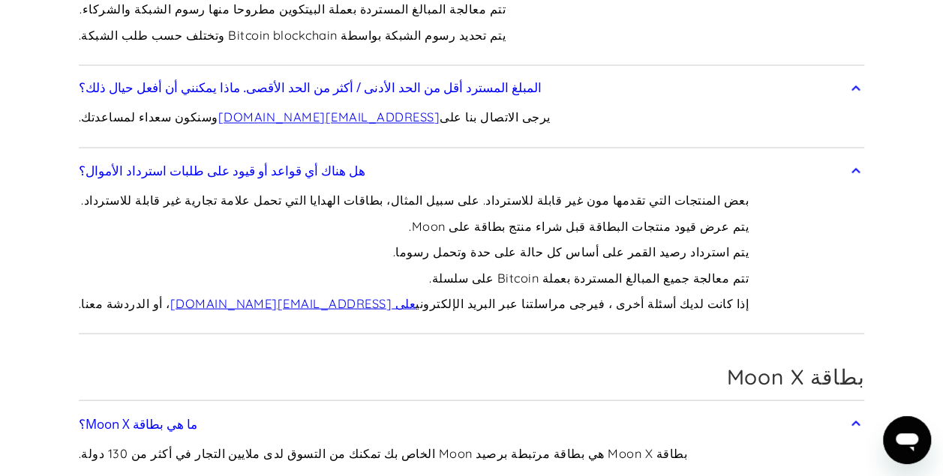
click at [493, 242] on p "يتم استرداد رصيد القمر على أساس كل حالة على حدة وتحمل رسوما." at bounding box center [414, 251] width 670 height 19
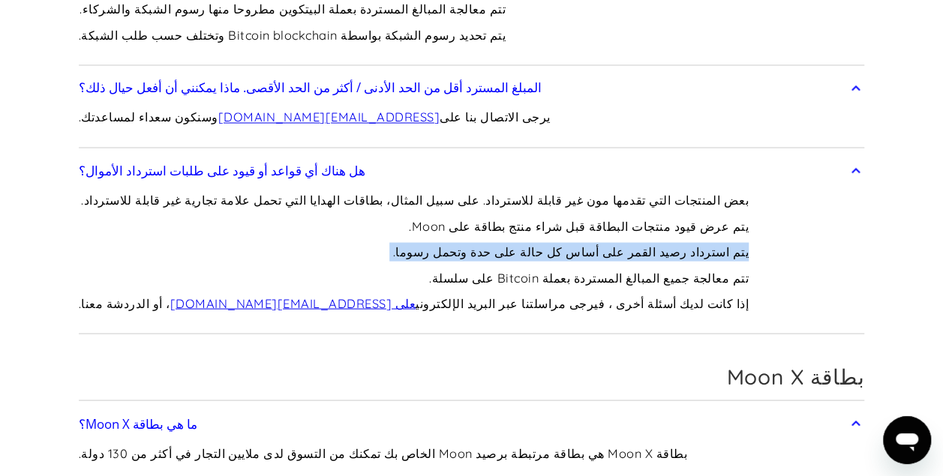
click at [493, 242] on p "يتم استرداد رصيد القمر على أساس كل حالة على حدة وتحمل رسوما." at bounding box center [414, 251] width 670 height 19
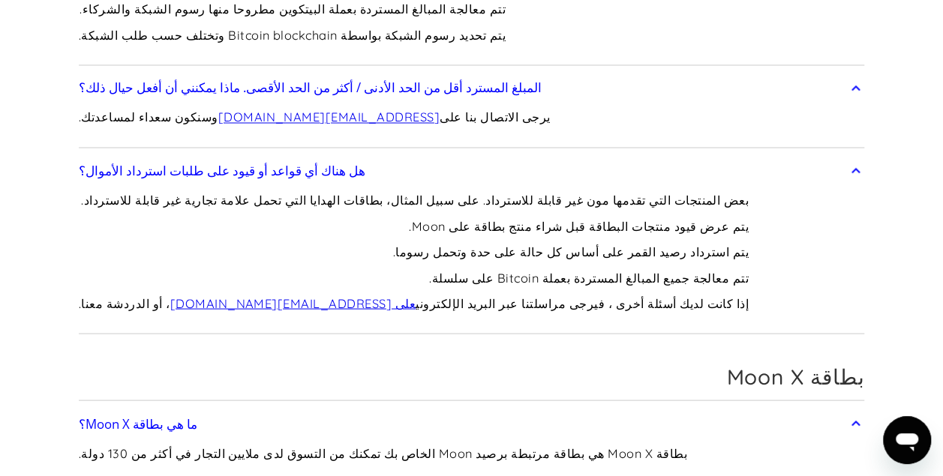
drag, startPoint x: 493, startPoint y: 231, endPoint x: 486, endPoint y: 239, distance: 10.7
click at [486, 239] on div "بعض المنتجات التي تقدمها مون غير قابلة للاسترداد. على سبيل المثال، بطاقات الهدا…" at bounding box center [414, 257] width 670 height 143
click at [480, 268] on p "تتم معالجة جميع المبالغ المستردة بعملة Bitcoin على سلسلة." at bounding box center [414, 277] width 670 height 19
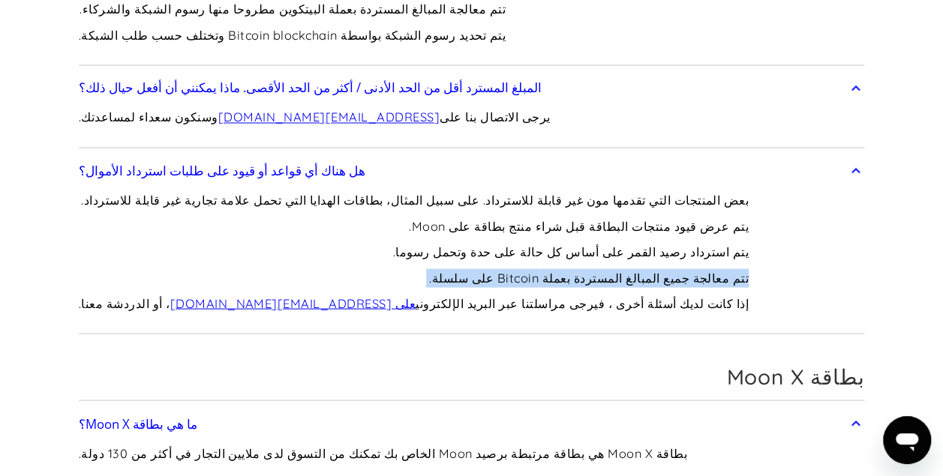
click at [480, 268] on p "تتم معالجة جميع المبالغ المستردة بعملة Bitcoin على سلسلة." at bounding box center [414, 277] width 670 height 19
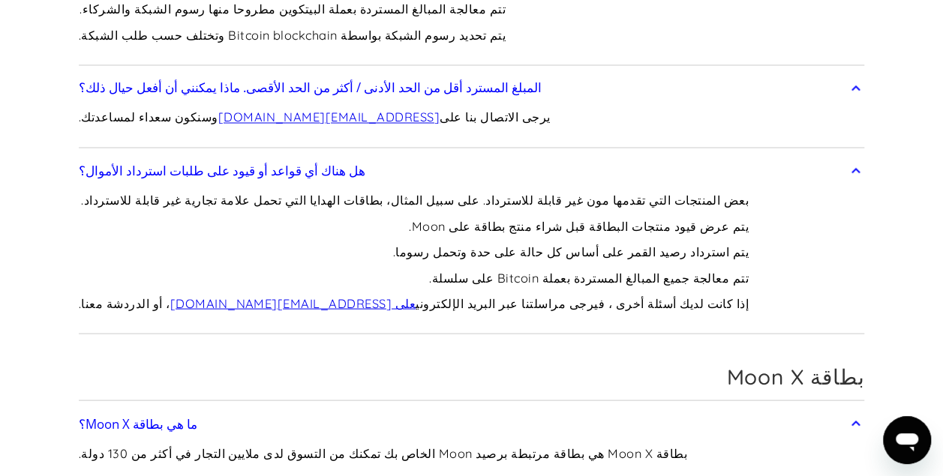
drag, startPoint x: 480, startPoint y: 253, endPoint x: 475, endPoint y: 276, distance: 23.1
click at [475, 294] on p "إذا كانت لديك أسئلة أخرى ، فيرجى مراسلتنا عبر البريد الإلكتروني على support@pay…" at bounding box center [414, 303] width 670 height 19
